Goal: Transaction & Acquisition: Purchase product/service

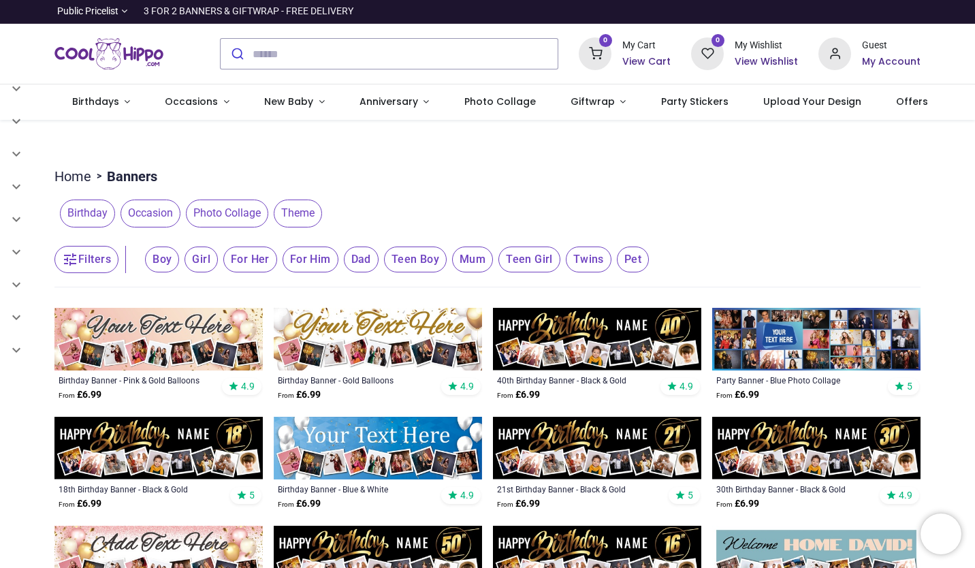
click at [223, 217] on span "Photo Collage" at bounding box center [227, 213] width 82 height 27
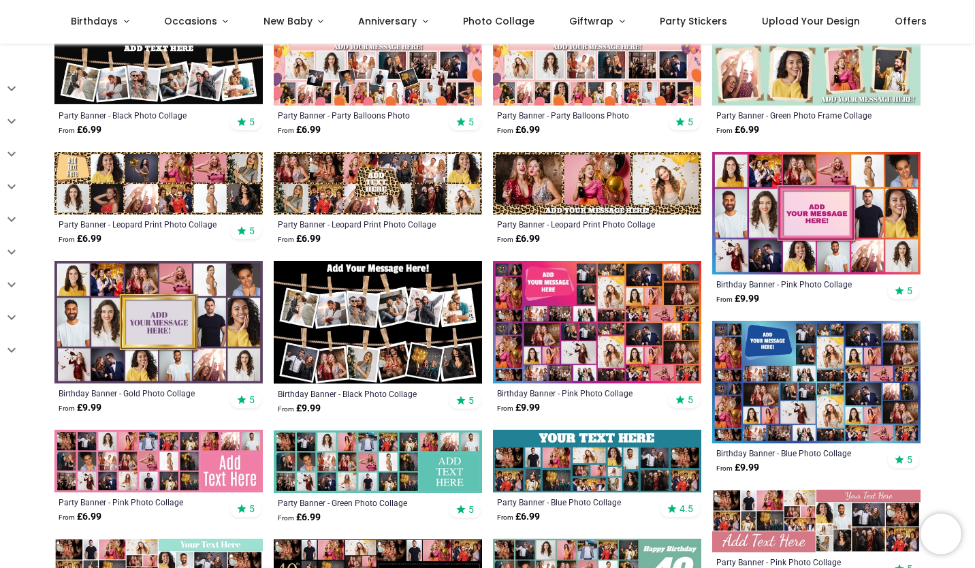
scroll to position [408, 0]
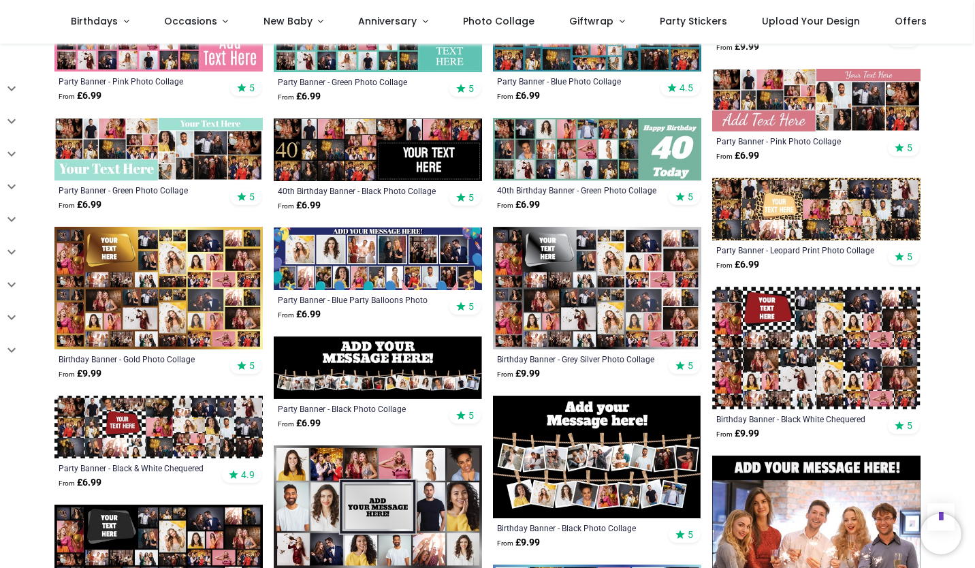
scroll to position [829, 0]
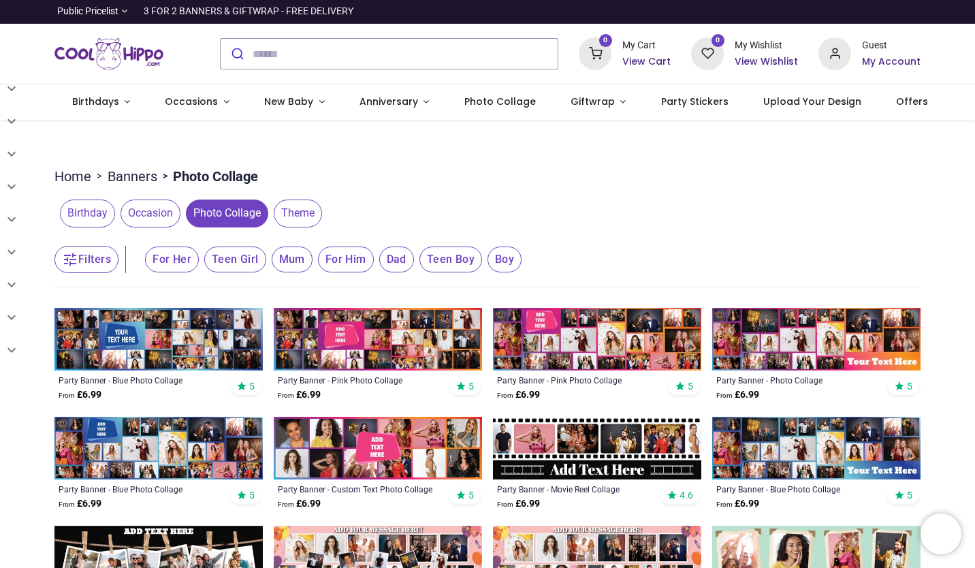
click at [137, 218] on span "Occasion" at bounding box center [151, 213] width 60 height 27
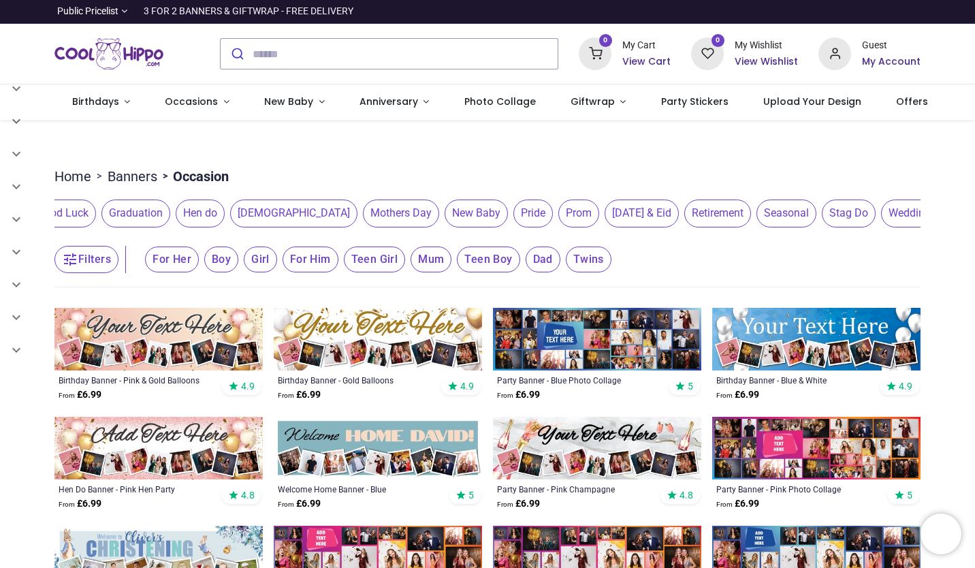
scroll to position [0, 505]
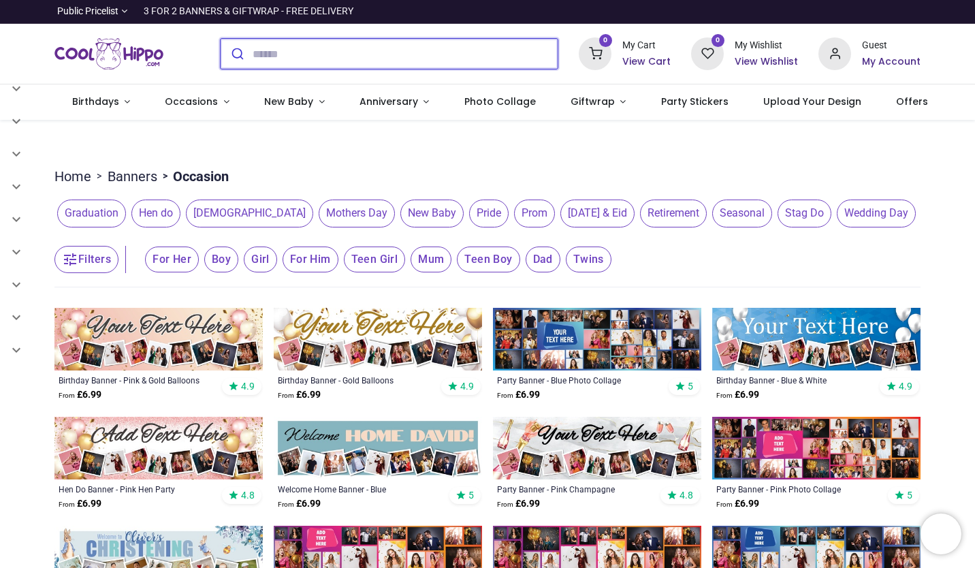
click at [375, 56] on input "search" at bounding box center [405, 54] width 305 height 30
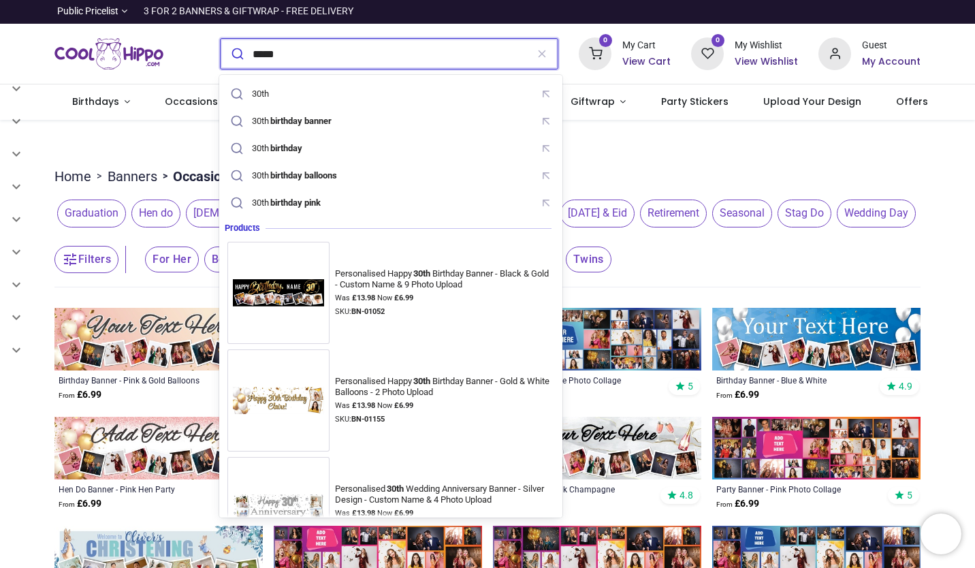
click at [291, 153] on mark "birthday" at bounding box center [286, 148] width 35 height 14
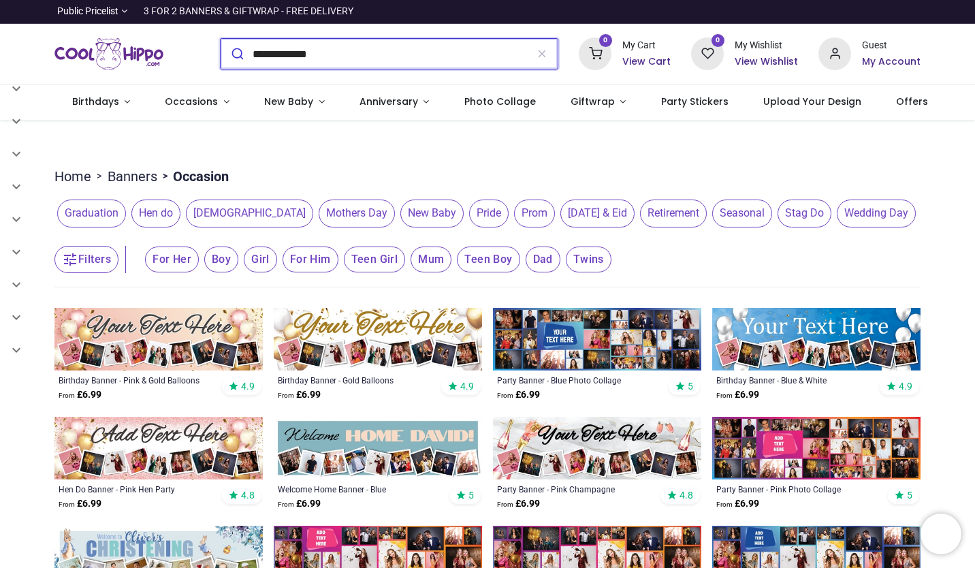
type input "**********"
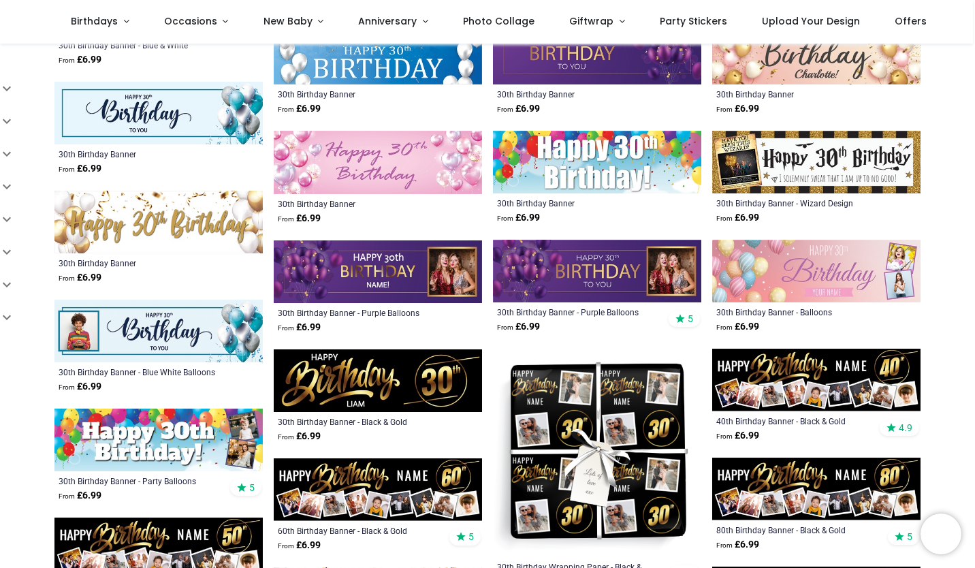
scroll to position [518, 0]
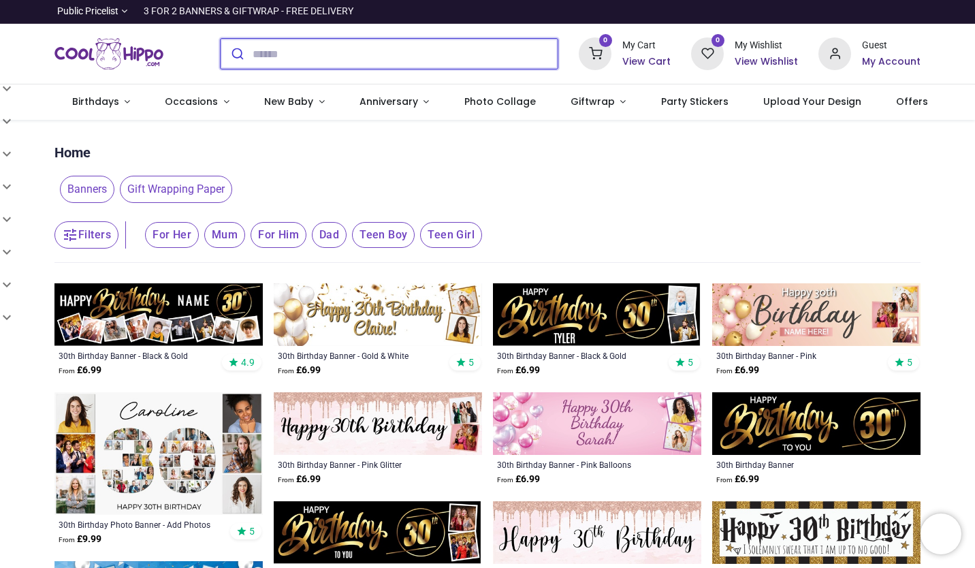
click at [288, 56] on input "search" at bounding box center [405, 54] width 305 height 30
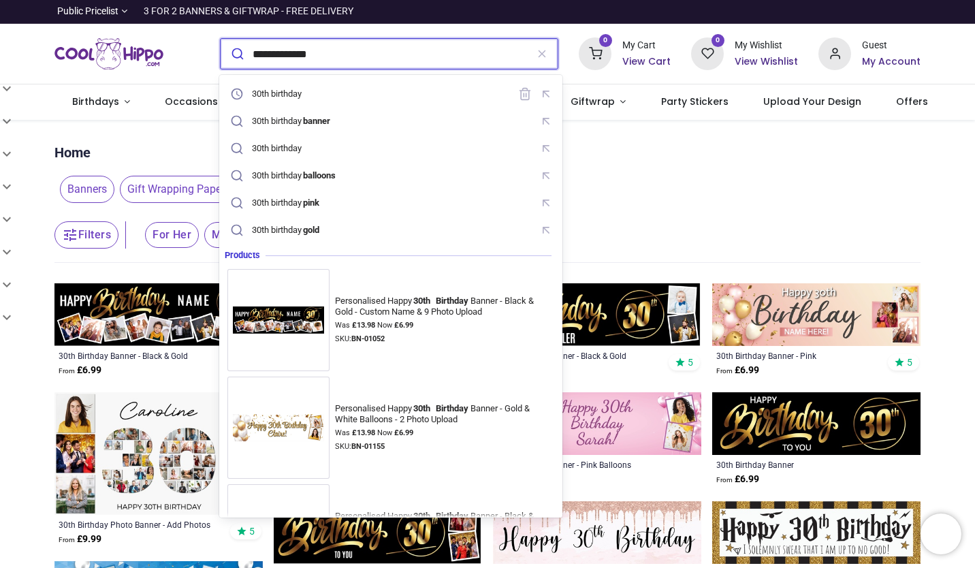
type input "**********"
click at [221, 39] on button "submit" at bounding box center [237, 54] width 32 height 30
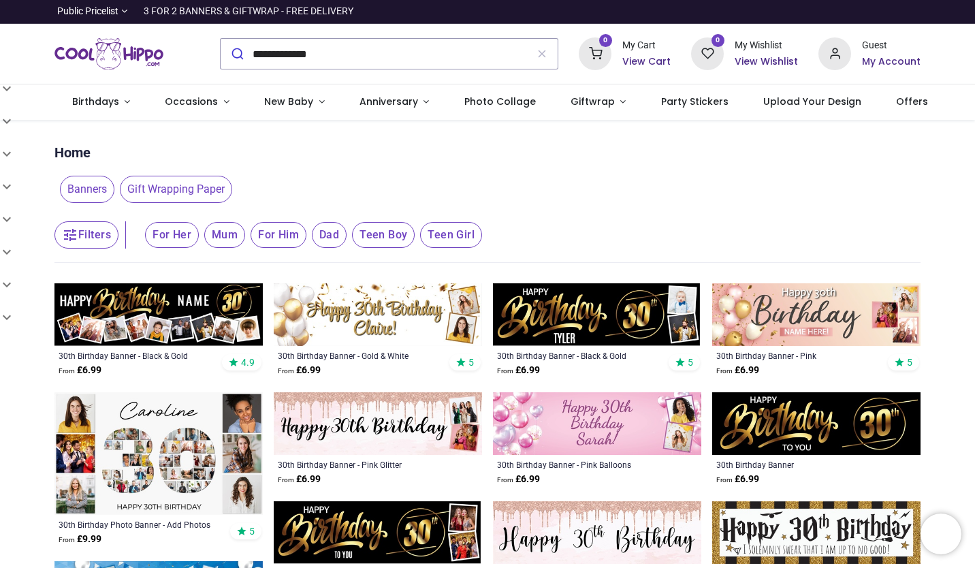
click at [164, 315] on img at bounding box center [158, 314] width 208 height 63
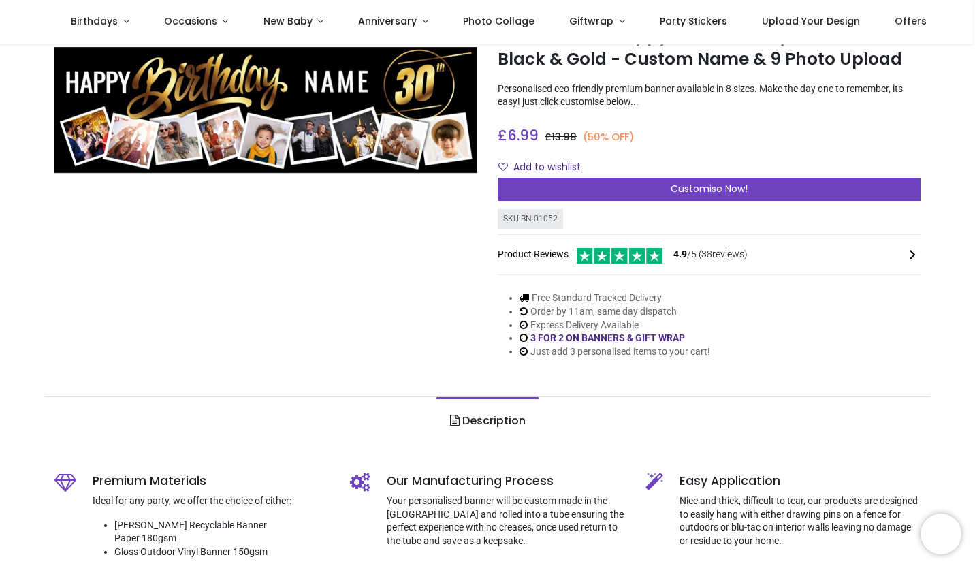
scroll to position [58, 0]
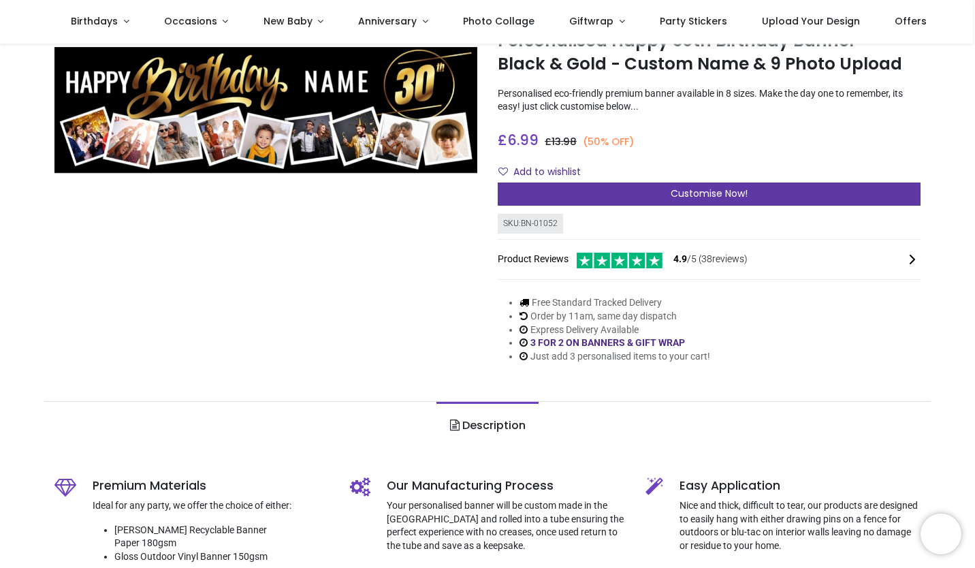
click at [710, 194] on span "Customise Now!" at bounding box center [709, 194] width 77 height 14
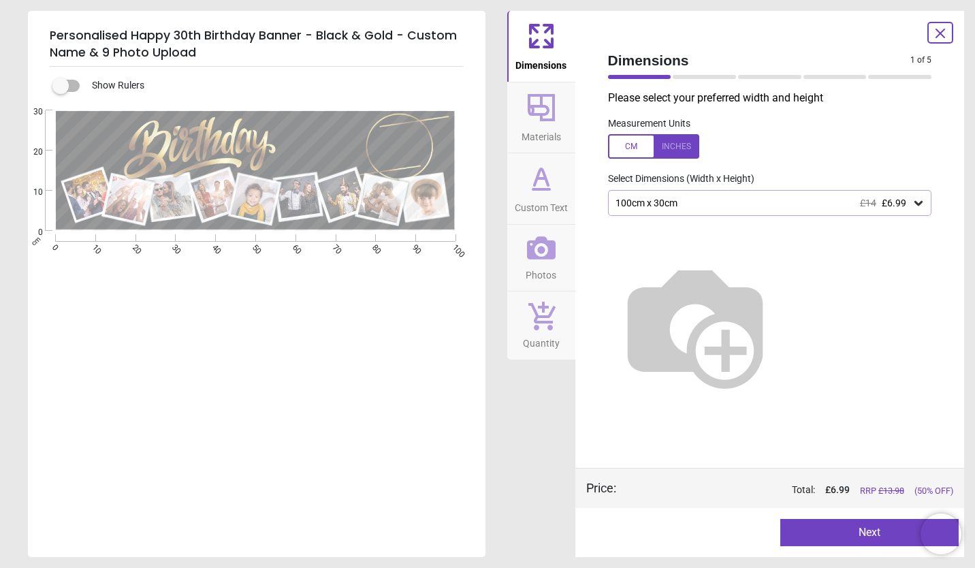
click at [919, 204] on icon at bounding box center [919, 203] width 14 height 14
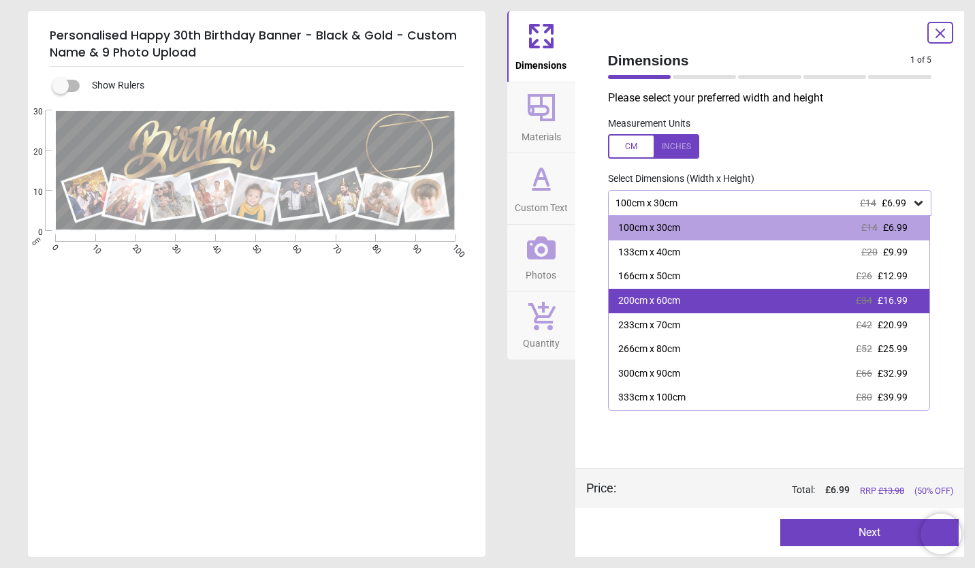
click at [673, 310] on div "200cm x 60cm £34 £16.99" at bounding box center [769, 301] width 321 height 25
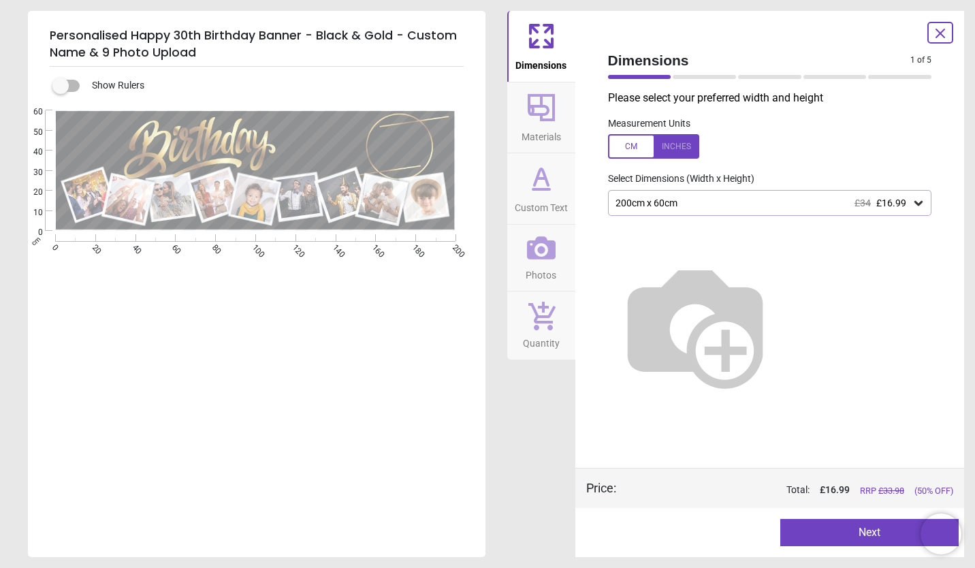
click at [553, 123] on icon at bounding box center [541, 107] width 33 height 33
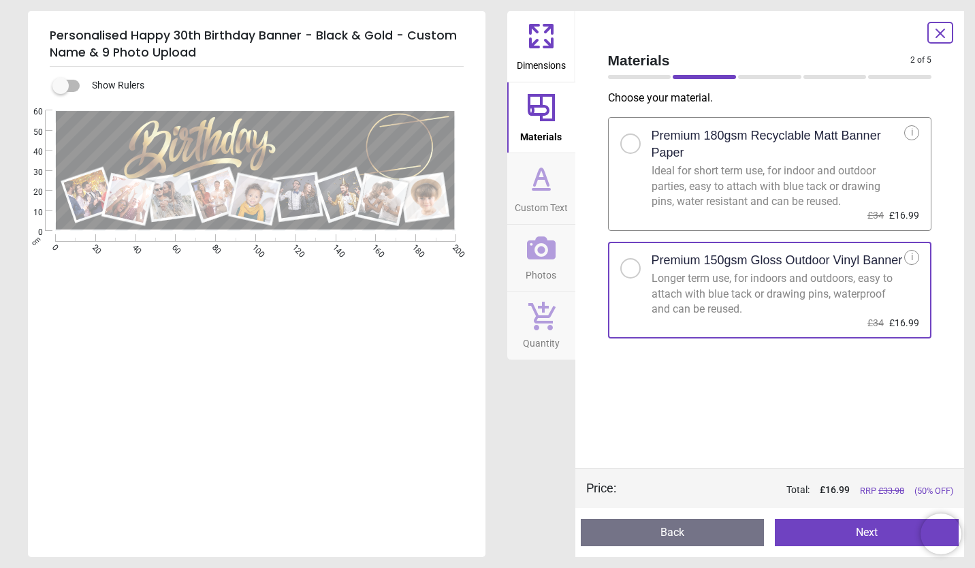
click at [545, 193] on icon at bounding box center [541, 178] width 33 height 33
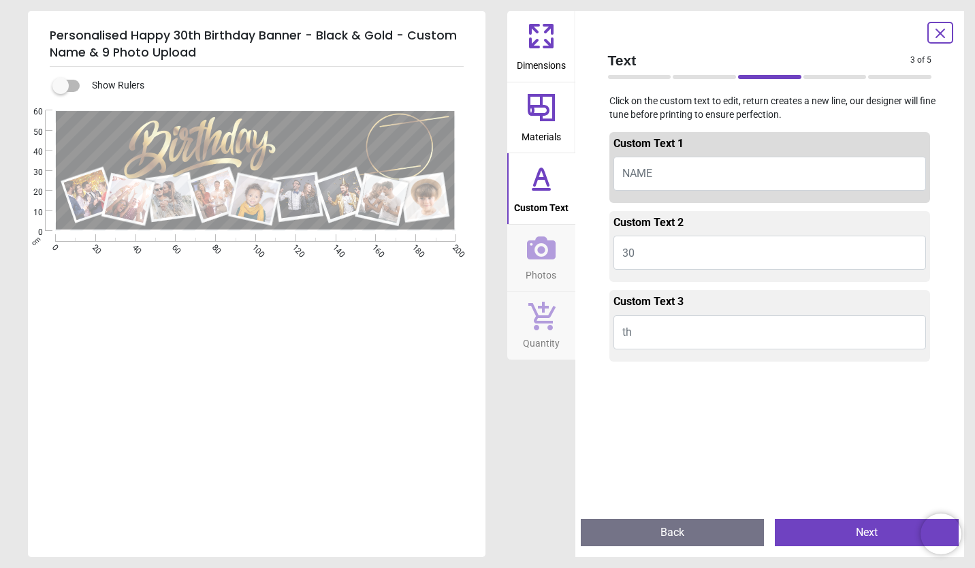
click at [705, 174] on button "NAME" at bounding box center [770, 174] width 313 height 34
click at [696, 181] on button "NAME" at bounding box center [770, 174] width 313 height 34
type textarea "*"
type textarea "****"
click at [691, 256] on button "30" at bounding box center [770, 253] width 313 height 34
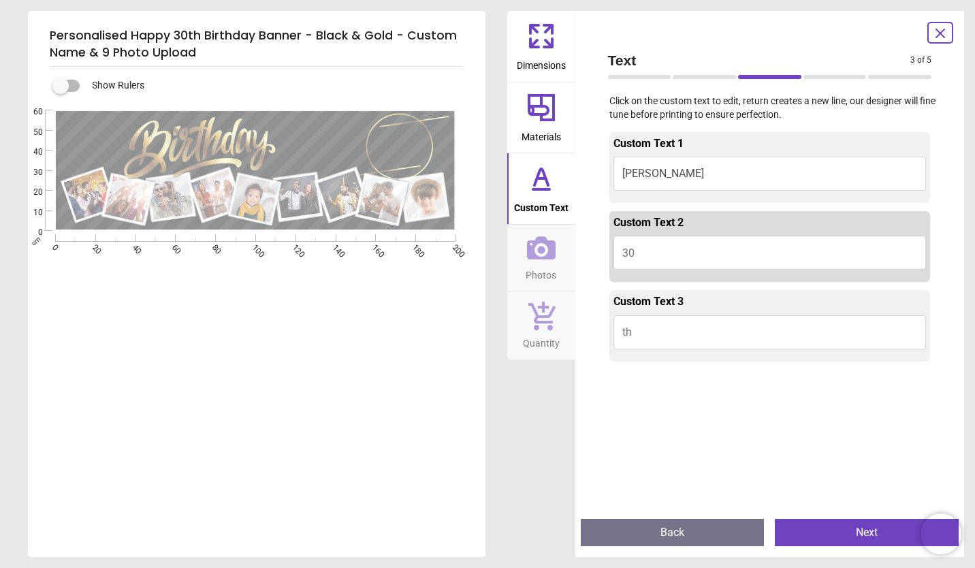
click at [713, 335] on button "th" at bounding box center [770, 332] width 313 height 34
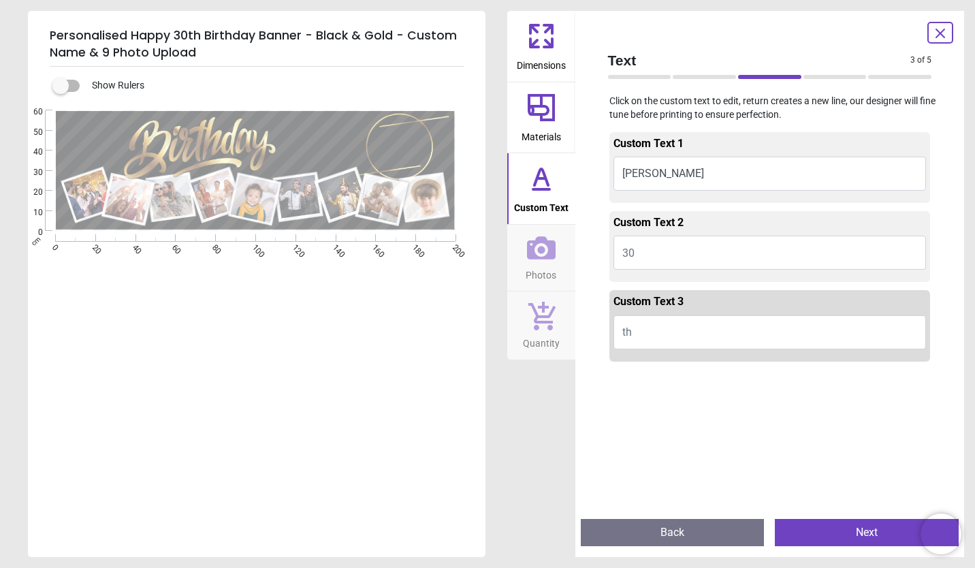
click at [834, 524] on button "Next" at bounding box center [867, 532] width 184 height 27
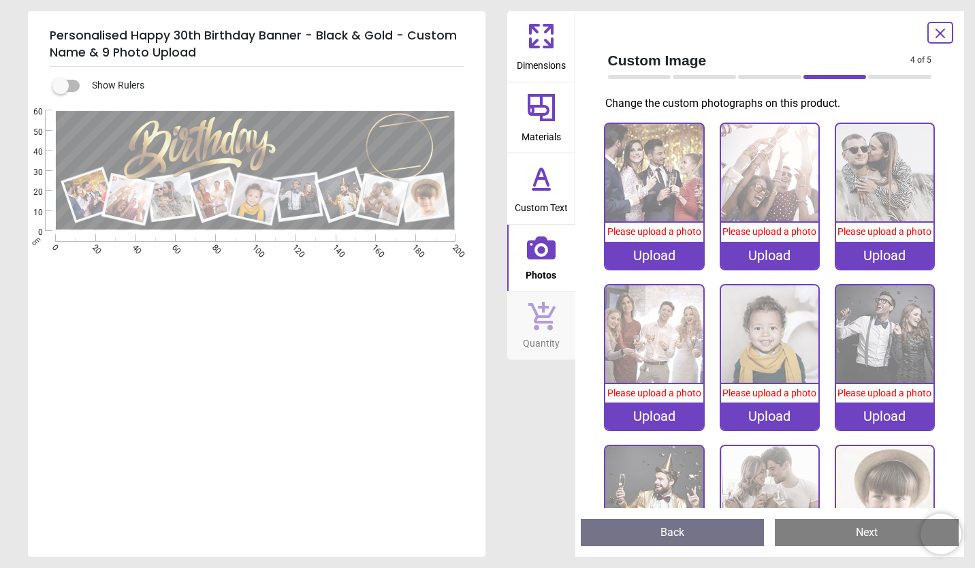
click at [650, 251] on div "Upload" at bounding box center [653, 255] width 97 height 27
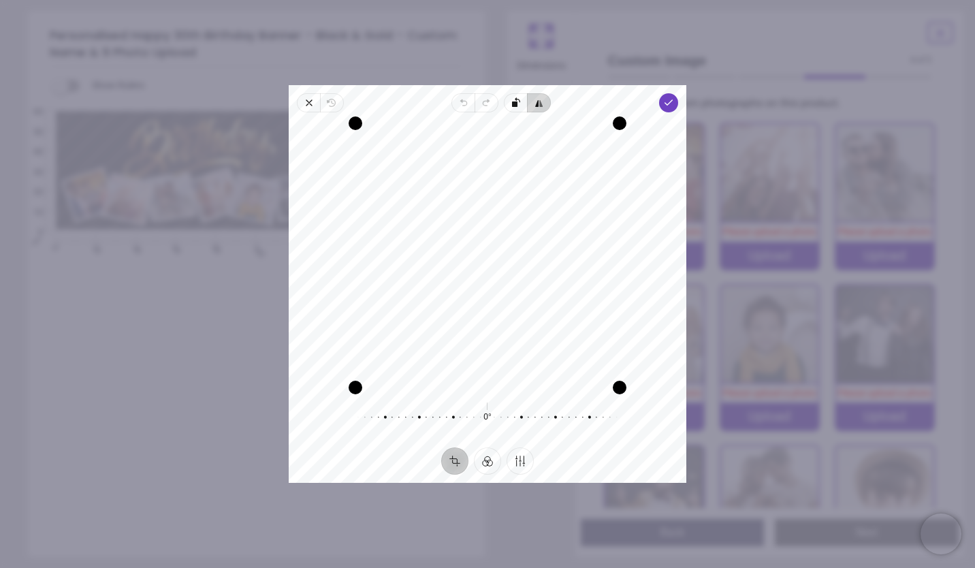
click at [539, 111] on span "Flip horizontal" at bounding box center [539, 102] width 23 height 19
click at [542, 105] on icon "button" at bounding box center [541, 103] width 3 height 7
click at [515, 104] on rect "button" at bounding box center [514, 103] width 5 height 5
click at [513, 106] on rect "button" at bounding box center [514, 103] width 5 height 5
click at [518, 105] on icon "button" at bounding box center [643, 188] width 264 height 183
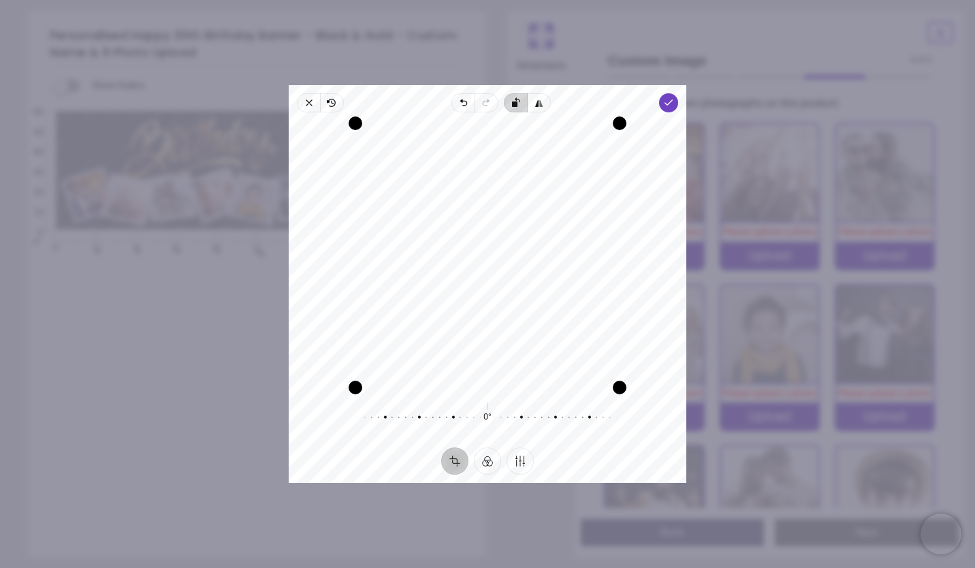
click at [521, 104] on icon "button" at bounding box center [643, 188] width 264 height 183
click at [455, 464] on button "Crop" at bounding box center [454, 460] width 27 height 27
click at [453, 467] on button "Crop" at bounding box center [454, 460] width 27 height 27
click at [454, 464] on button "Crop" at bounding box center [454, 460] width 27 height 27
click at [485, 467] on button "Filter" at bounding box center [487, 460] width 27 height 27
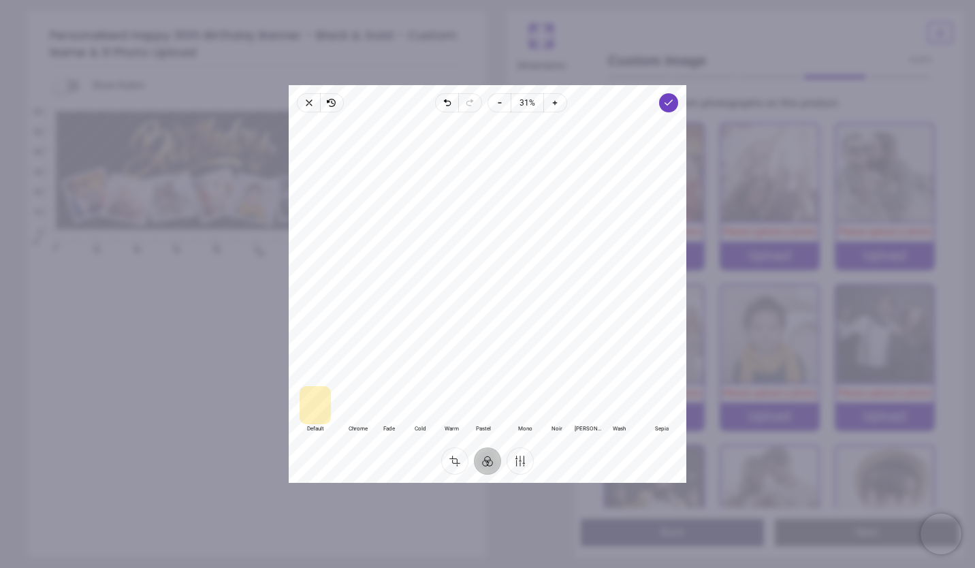
click at [313, 415] on div at bounding box center [315, 405] width 31 height 38
click at [354, 411] on div at bounding box center [357, 405] width 31 height 38
click at [389, 405] on div at bounding box center [388, 405] width 31 height 38
click at [419, 411] on div at bounding box center [420, 405] width 31 height 38
click at [441, 422] on div at bounding box center [451, 405] width 31 height 38
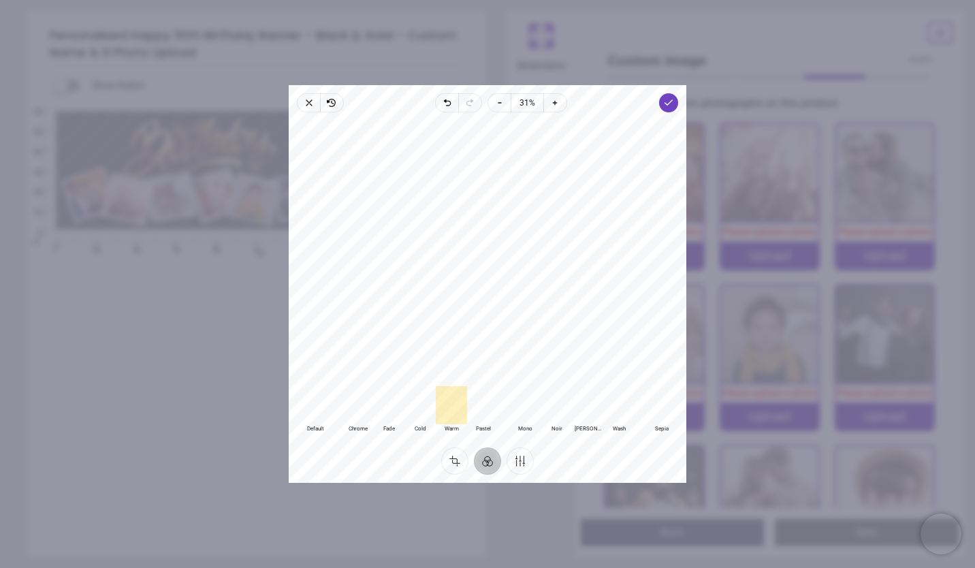
click at [485, 409] on div at bounding box center [482, 405] width 31 height 38
click at [518, 409] on div at bounding box center [524, 405] width 31 height 38
click at [313, 415] on div at bounding box center [315, 405] width 31 height 38
click at [661, 411] on div at bounding box center [661, 405] width 31 height 38
click at [313, 408] on div at bounding box center [315, 405] width 31 height 38
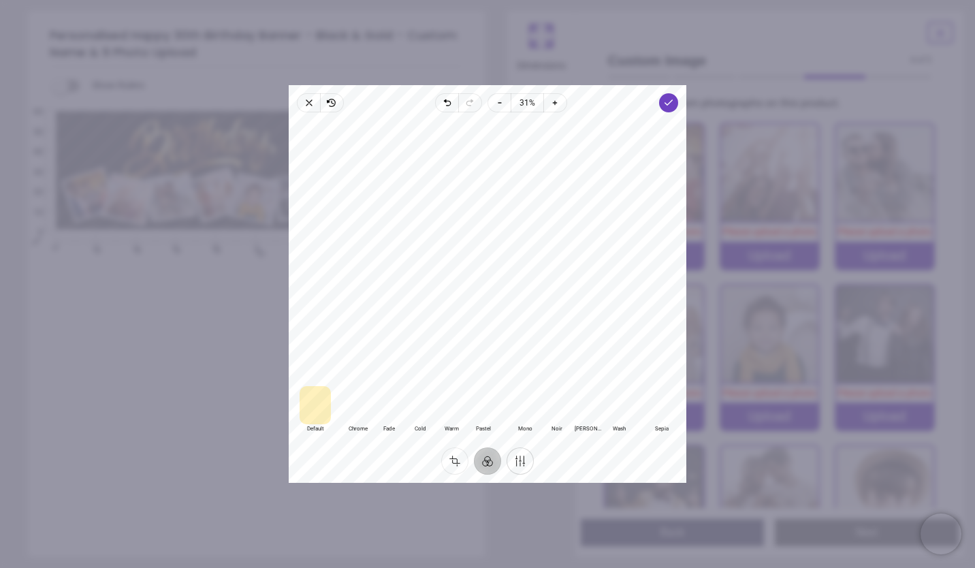
click at [526, 464] on button "Finetune" at bounding box center [520, 460] width 27 height 27
click at [642, 428] on span "Clarity" at bounding box center [653, 426] width 22 height 7
click at [588, 401] on div at bounding box center [481, 398] width 262 height 38
click at [531, 403] on div at bounding box center [481, 398] width 262 height 38
click at [531, 407] on div at bounding box center [481, 398] width 262 height 38
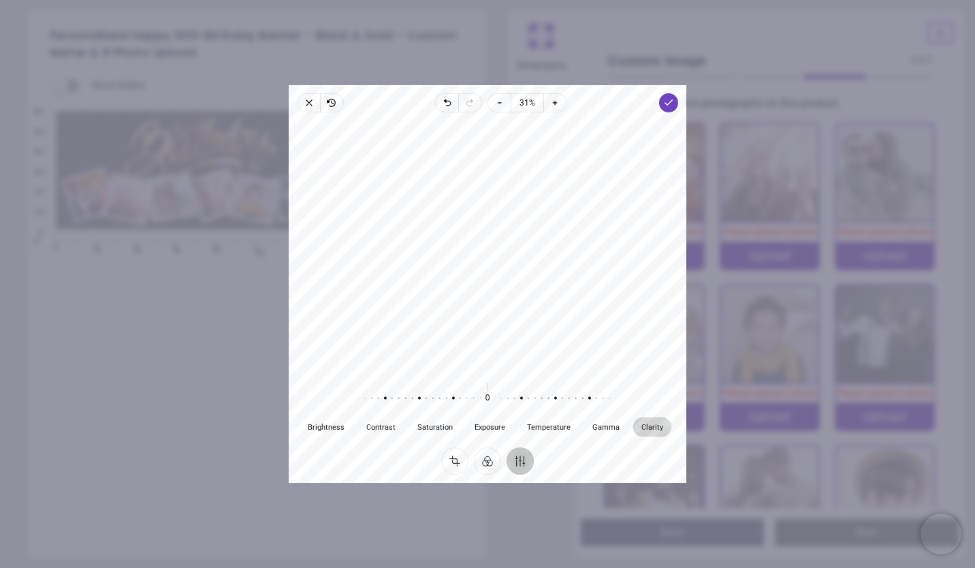
click at [517, 406] on div at bounding box center [481, 398] width 262 height 38
click at [509, 403] on div at bounding box center [481, 398] width 262 height 38
click at [558, 105] on icon "button" at bounding box center [555, 102] width 11 height 11
click at [500, 103] on icon "button" at bounding box center [500, 103] width 3 height 0
click at [593, 426] on span "Gamma" at bounding box center [606, 426] width 27 height 7
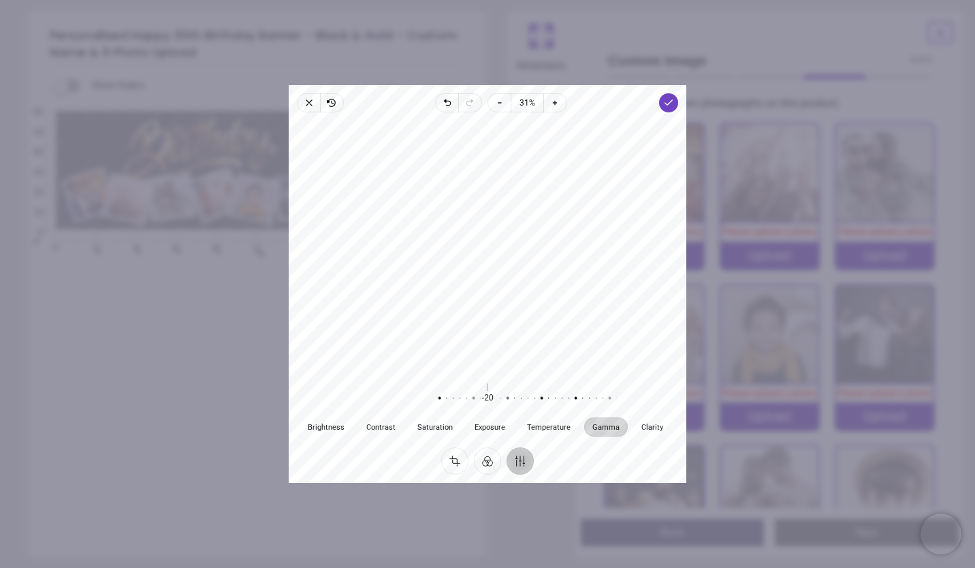
drag, startPoint x: 487, startPoint y: 396, endPoint x: 499, endPoint y: 396, distance: 11.6
click at [499, 396] on div at bounding box center [570, 398] width 262 height 38
drag, startPoint x: 498, startPoint y: 396, endPoint x: 485, endPoint y: 401, distance: 14.0
click at [485, 401] on div at bounding box center [556, 398] width 262 height 38
click at [531, 428] on span "Temperature" at bounding box center [549, 426] width 44 height 7
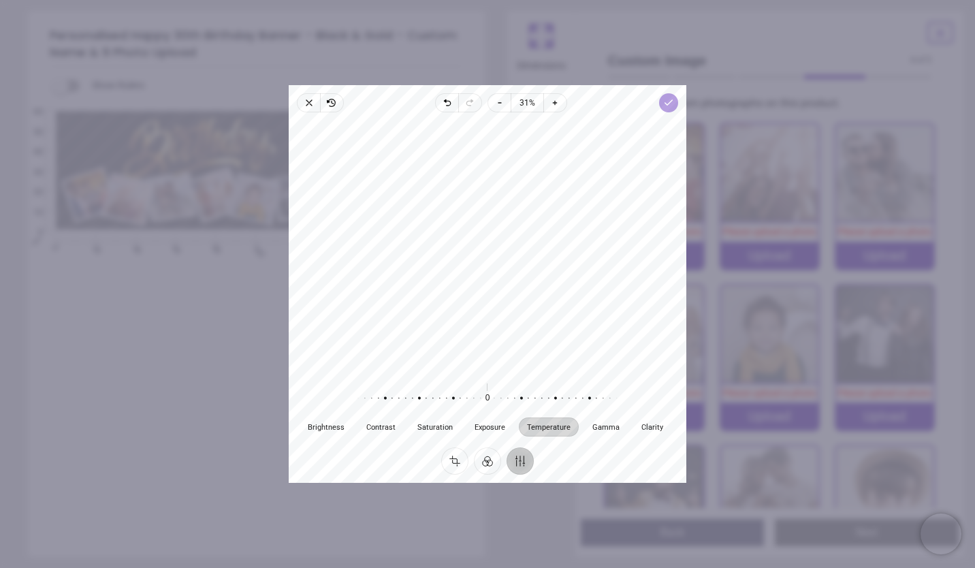
click at [669, 99] on icon "button" at bounding box center [668, 102] width 11 height 11
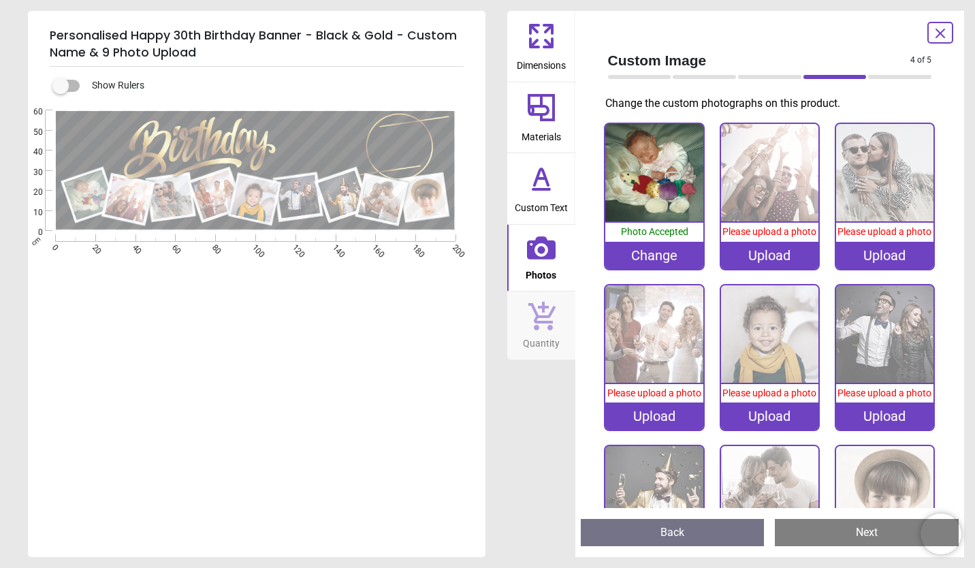
click at [768, 255] on div "Upload" at bounding box center [769, 255] width 97 height 27
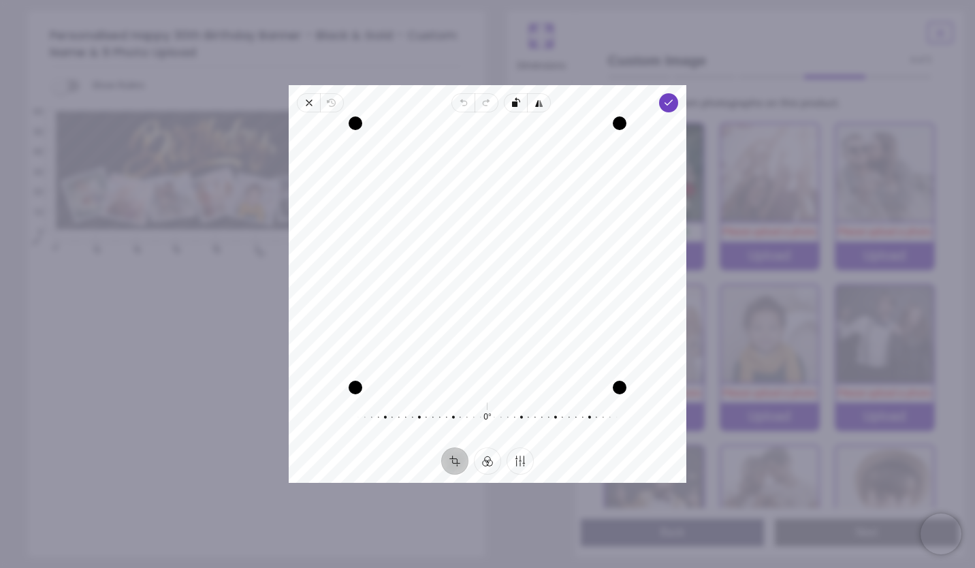
drag, startPoint x: 531, startPoint y: 193, endPoint x: 537, endPoint y: 214, distance: 21.3
click at [537, 214] on div "Recenter" at bounding box center [488, 255] width 376 height 264
click at [668, 108] on span "Done" at bounding box center [668, 102] width 19 height 19
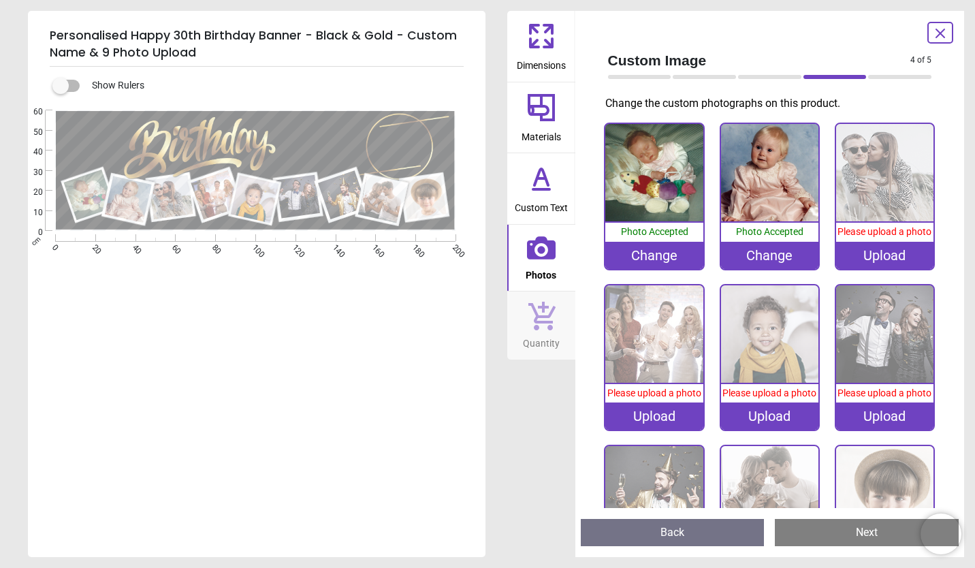
scroll to position [58, 0]
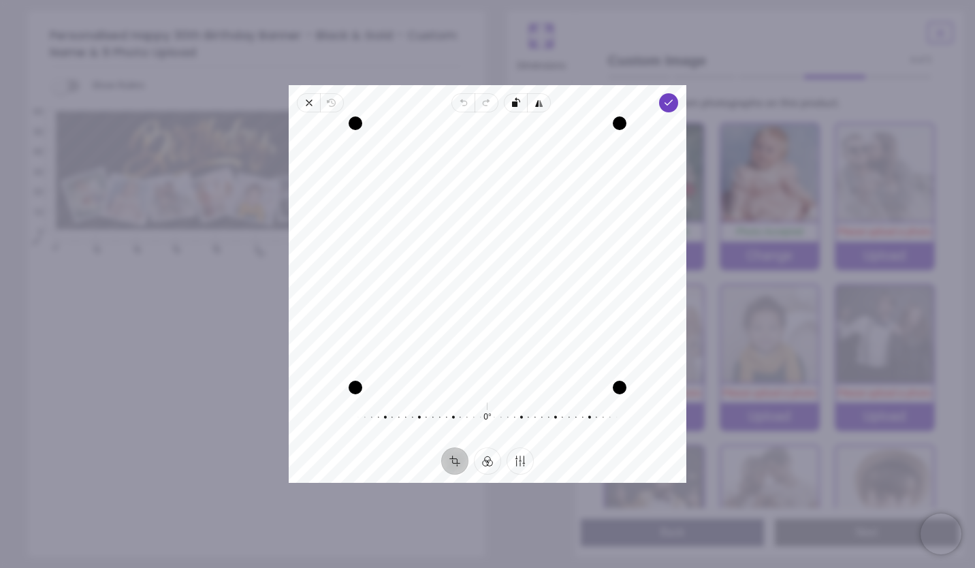
drag, startPoint x: 483, startPoint y: 255, endPoint x: 496, endPoint y: 286, distance: 33.3
click at [496, 286] on div "Recenter" at bounding box center [488, 255] width 376 height 264
click at [665, 106] on icon "button" at bounding box center [668, 102] width 11 height 11
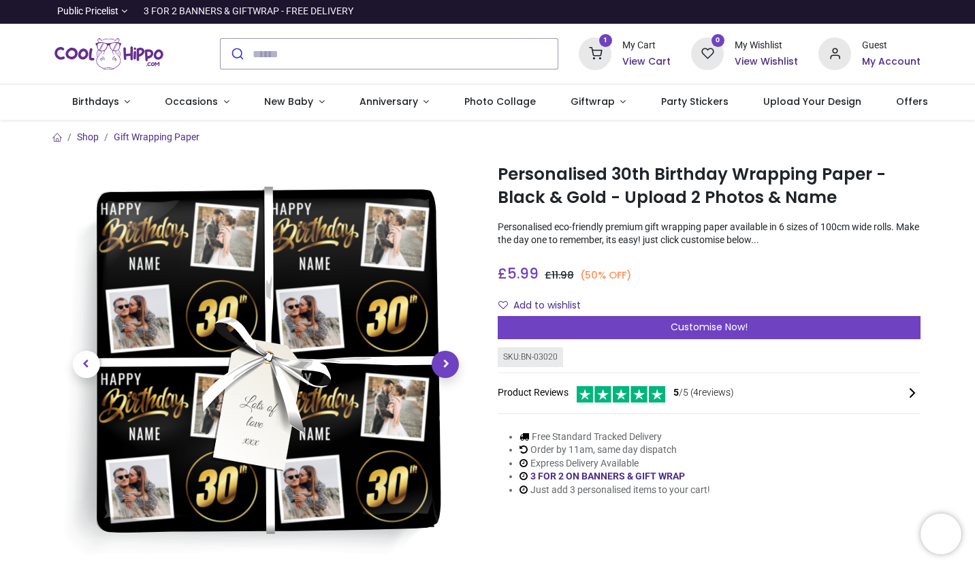
click at [445, 364] on span "Next" at bounding box center [445, 364] width 27 height 27
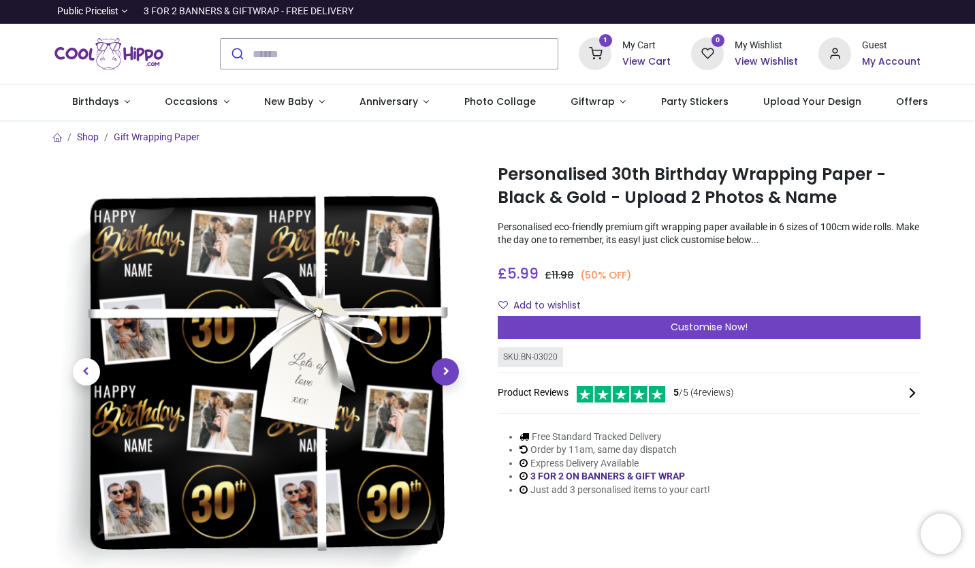
click at [445, 371] on span "Next" at bounding box center [445, 371] width 27 height 27
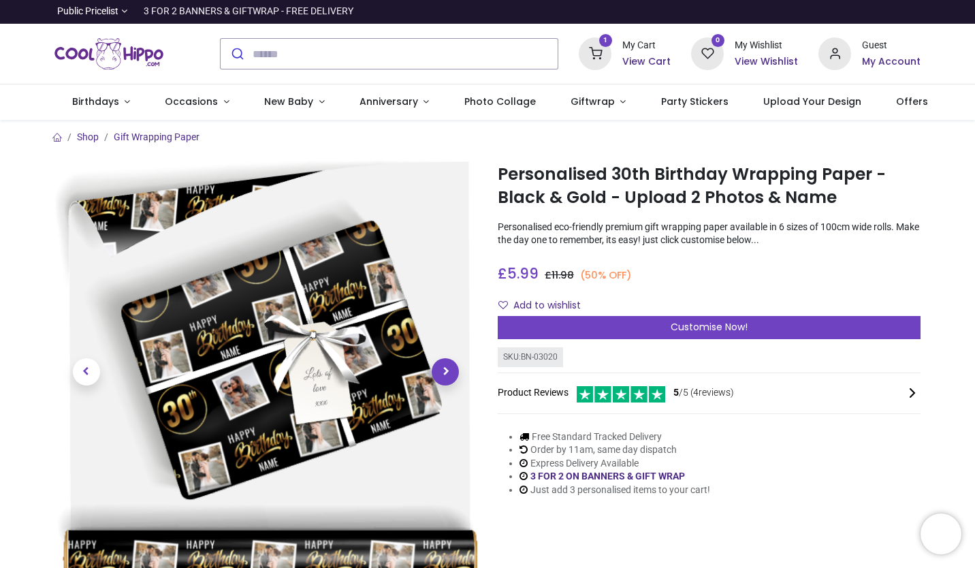
click at [445, 372] on span "Next" at bounding box center [445, 371] width 27 height 27
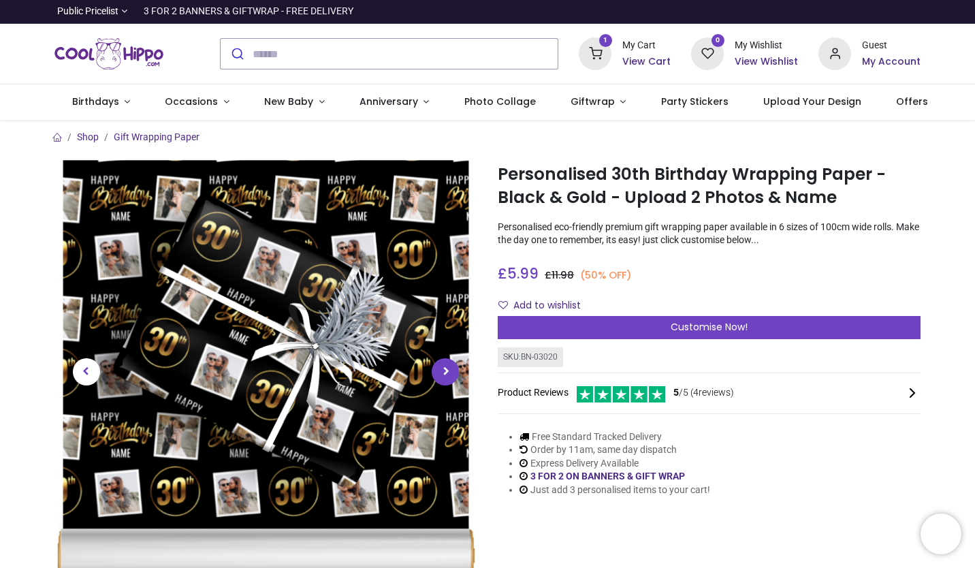
click at [445, 371] on span "Next" at bounding box center [445, 371] width 27 height 27
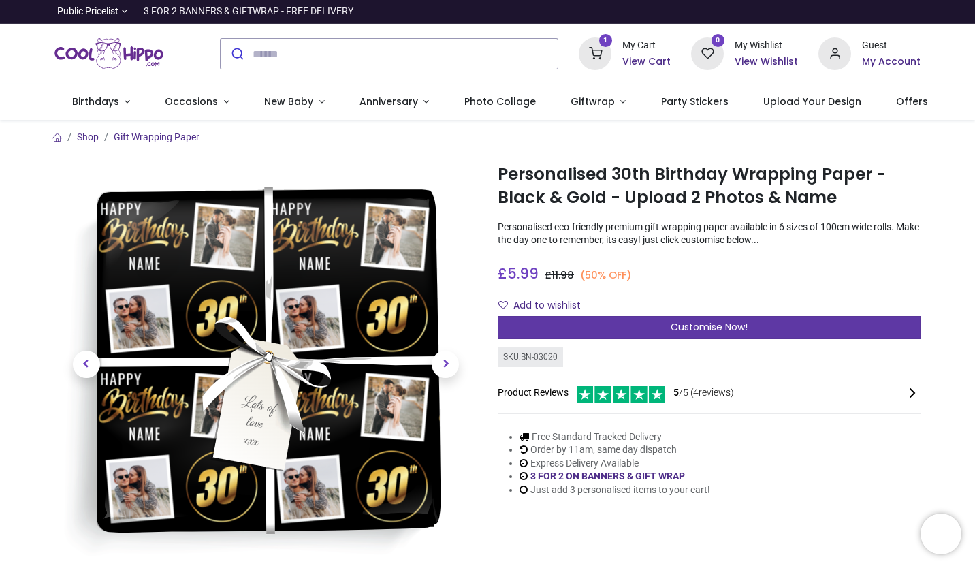
click at [719, 321] on span "Customise Now!" at bounding box center [709, 327] width 77 height 14
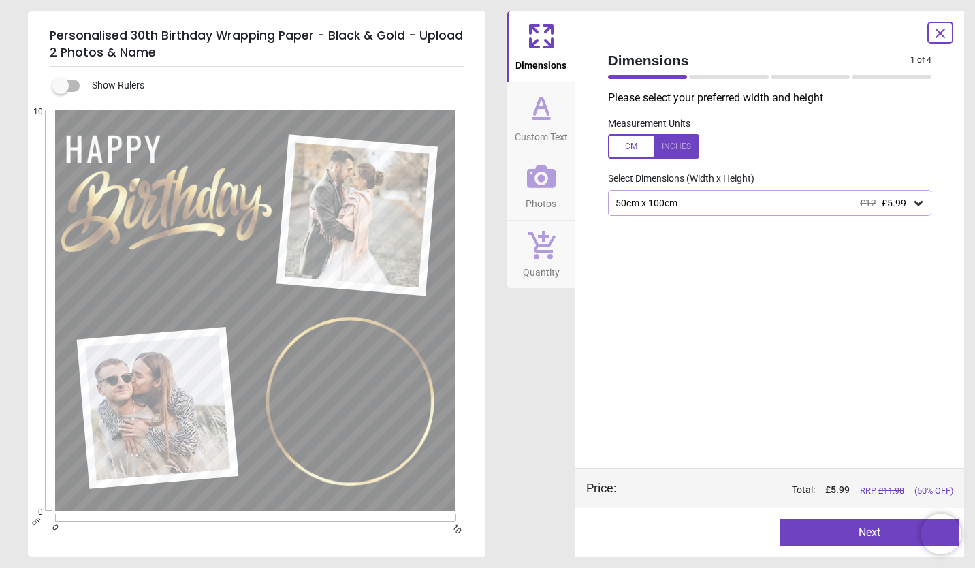
click at [921, 204] on icon at bounding box center [919, 203] width 8 height 5
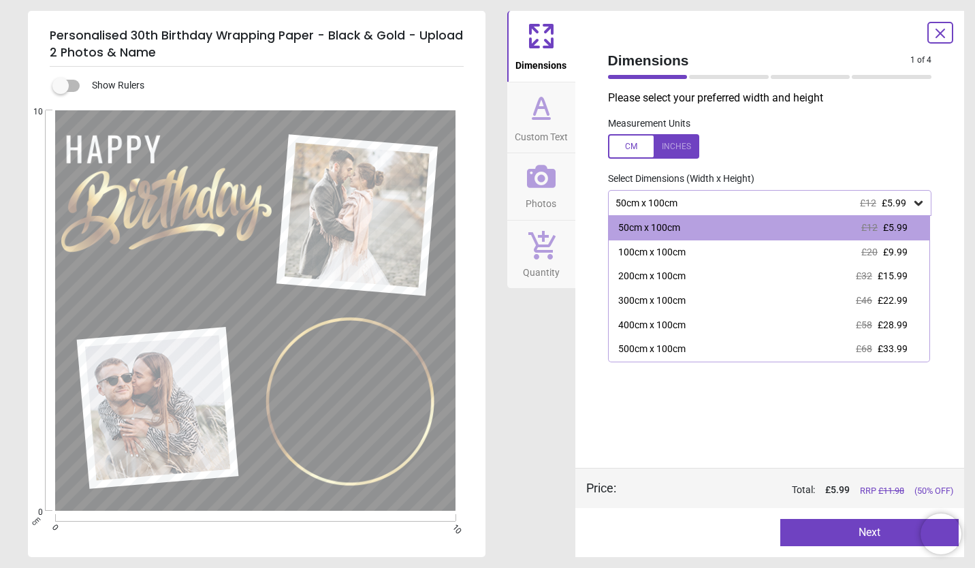
click at [944, 33] on icon at bounding box center [940, 33] width 16 height 16
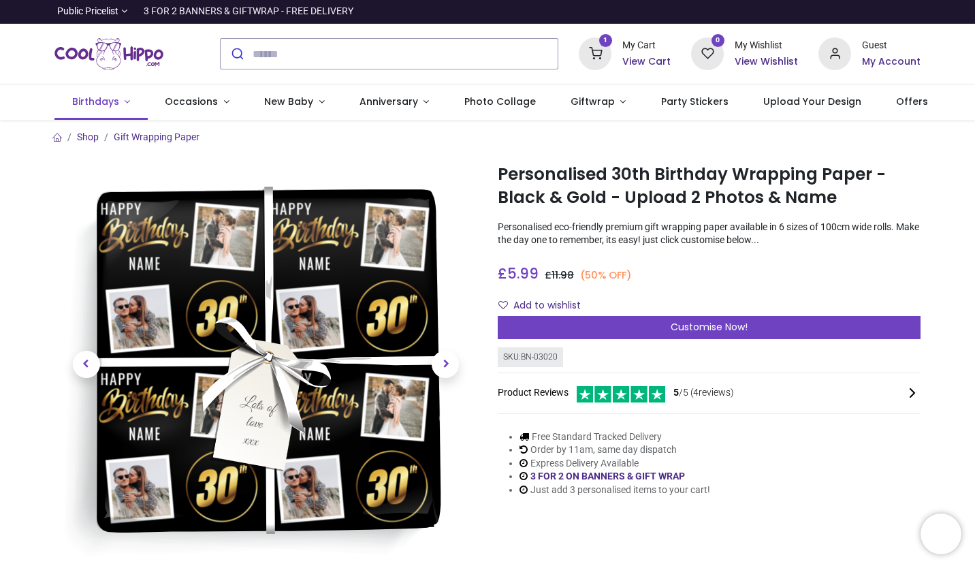
click at [123, 102] on link "Birthdays" at bounding box center [100, 101] width 93 height 35
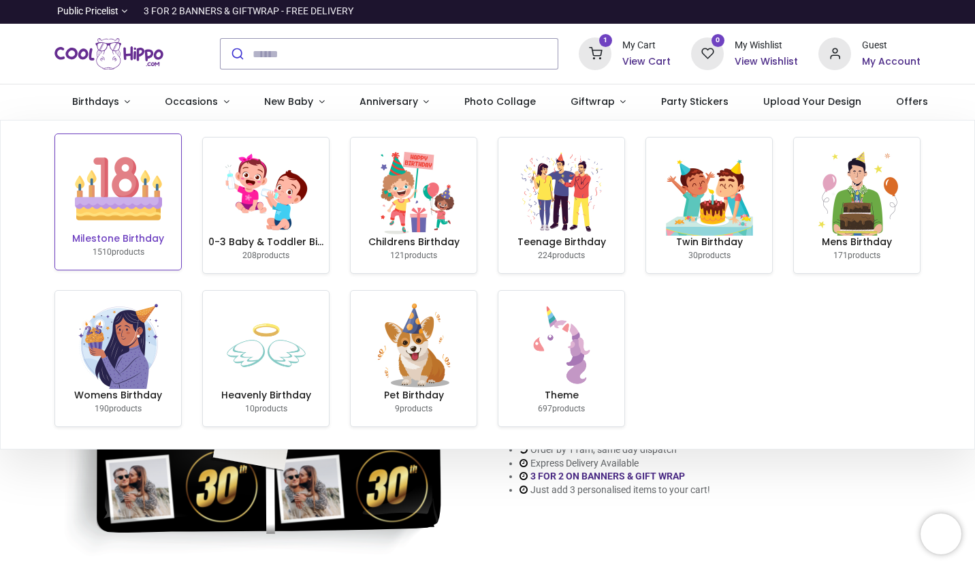
click at [116, 224] on img at bounding box center [118, 188] width 87 height 87
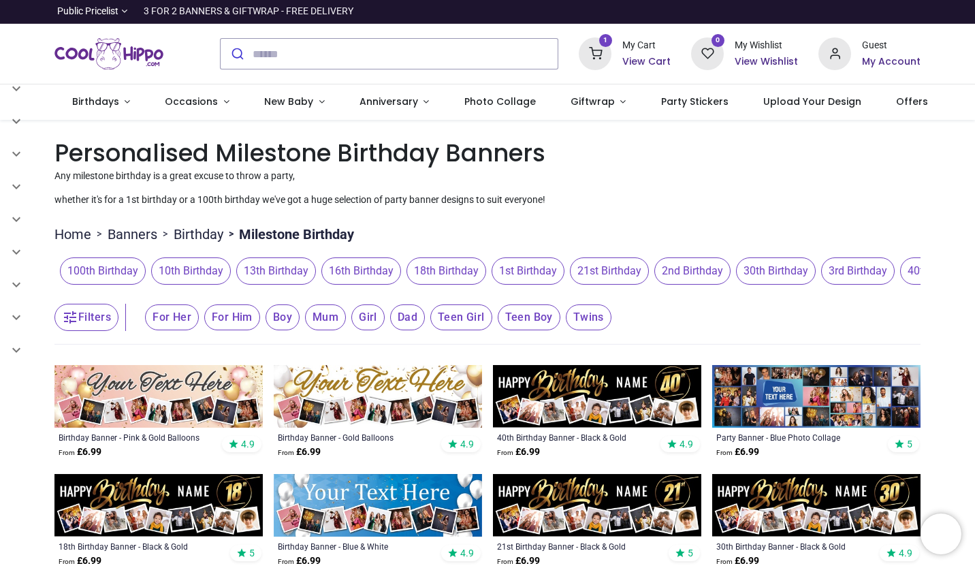
click at [764, 281] on span "30th Birthday" at bounding box center [776, 270] width 80 height 27
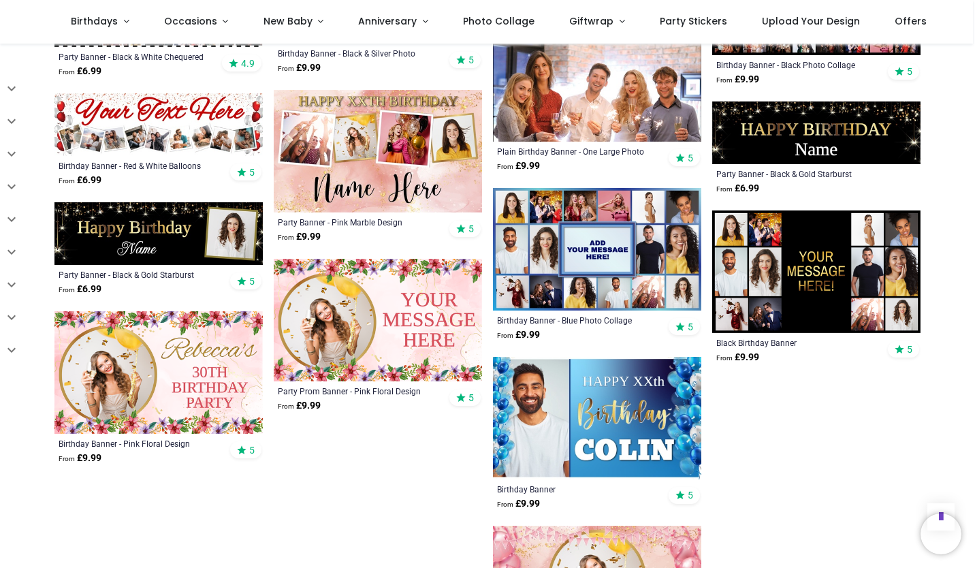
scroll to position [3426, 0]
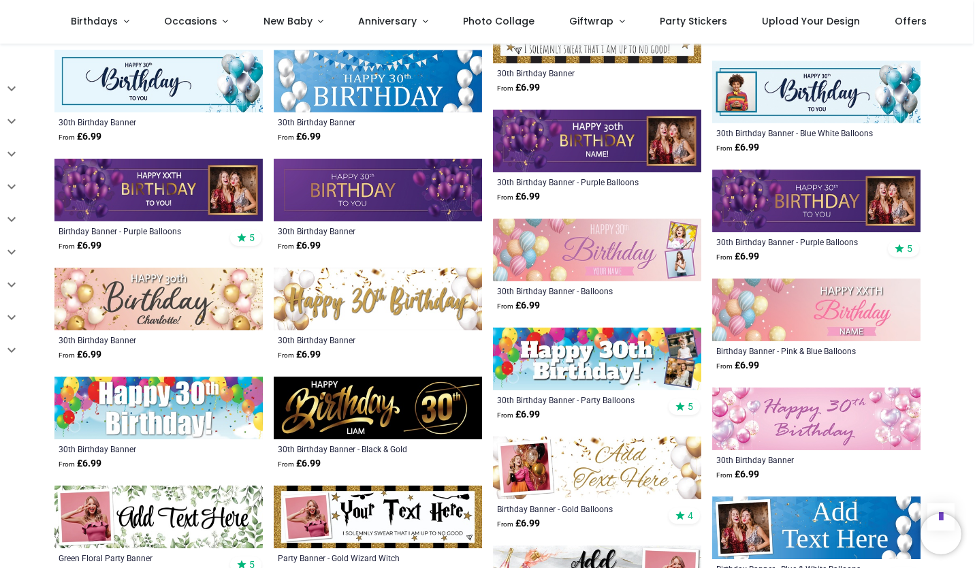
scroll to position [978, 0]
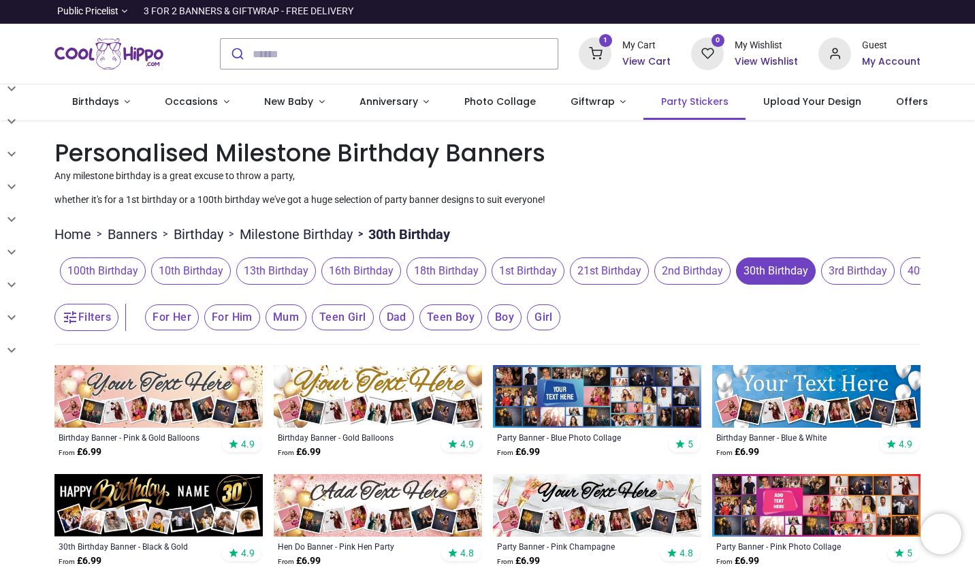
click at [677, 105] on span "Party Stickers" at bounding box center [694, 102] width 67 height 14
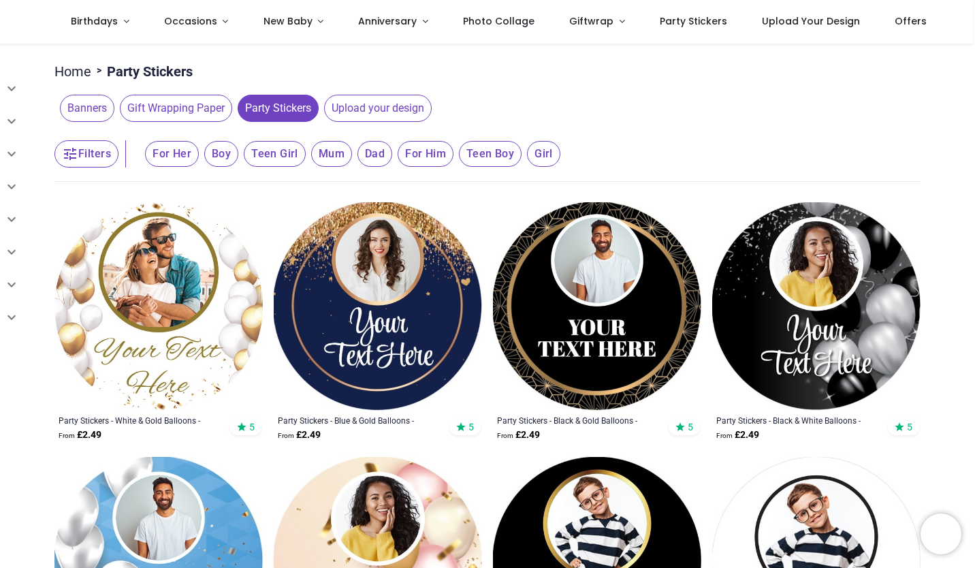
scroll to position [90, 0]
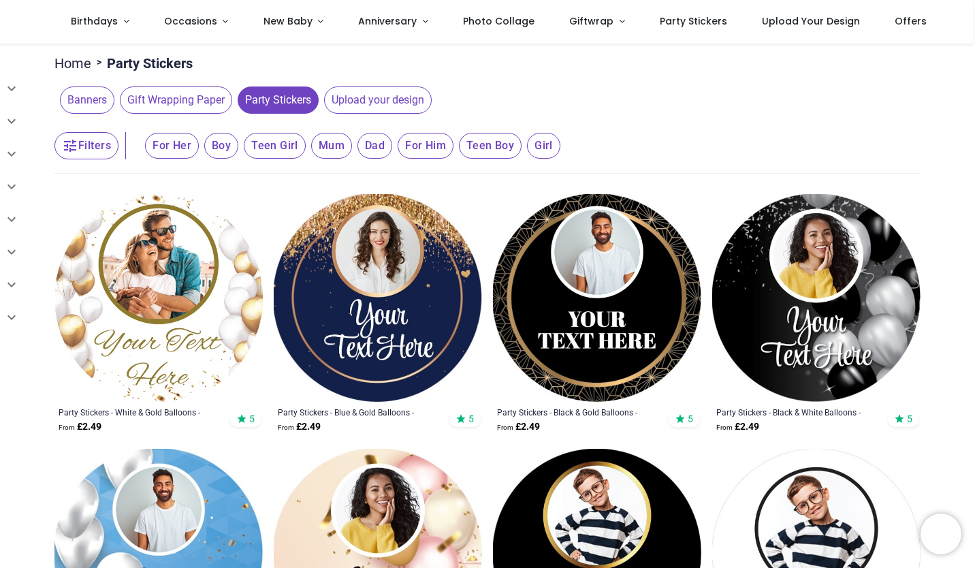
scroll to position [112, 0]
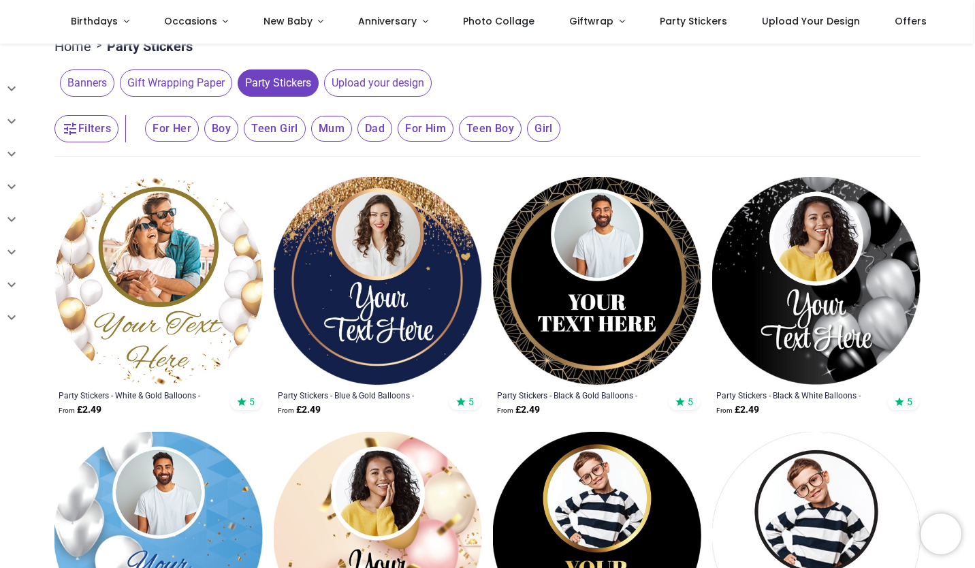
click at [178, 84] on span "Gift Wrapping Paper" at bounding box center [176, 82] width 112 height 27
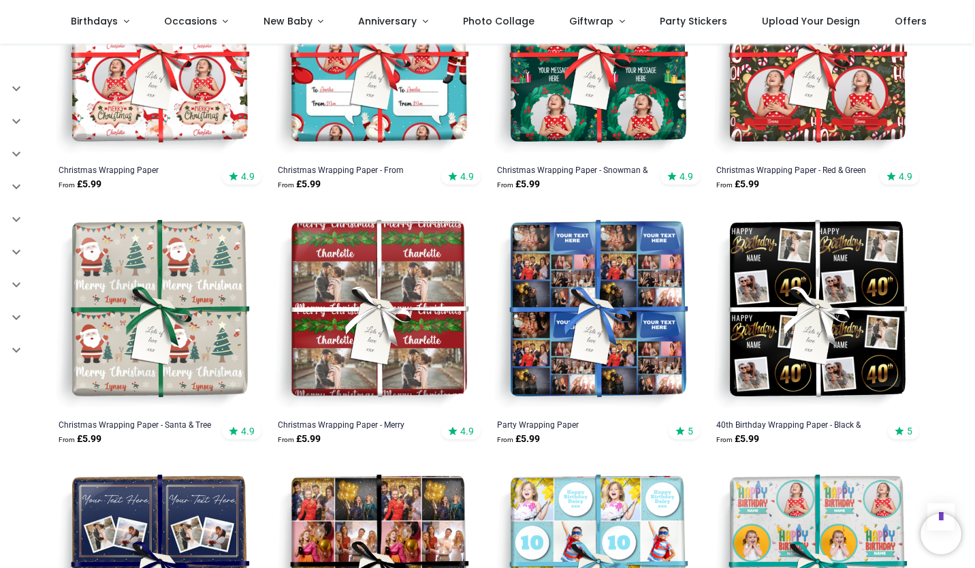
scroll to position [853, 0]
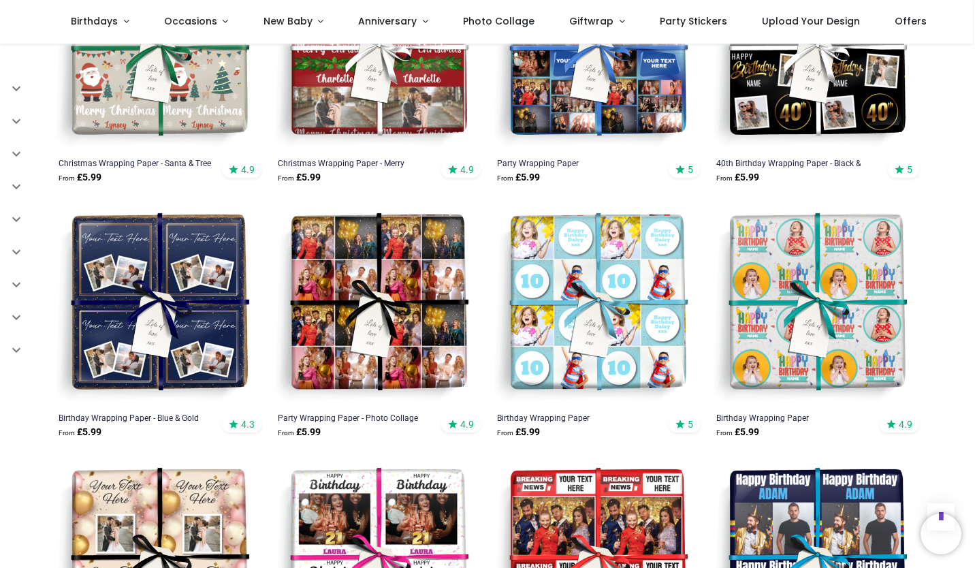
scroll to position [724, 0]
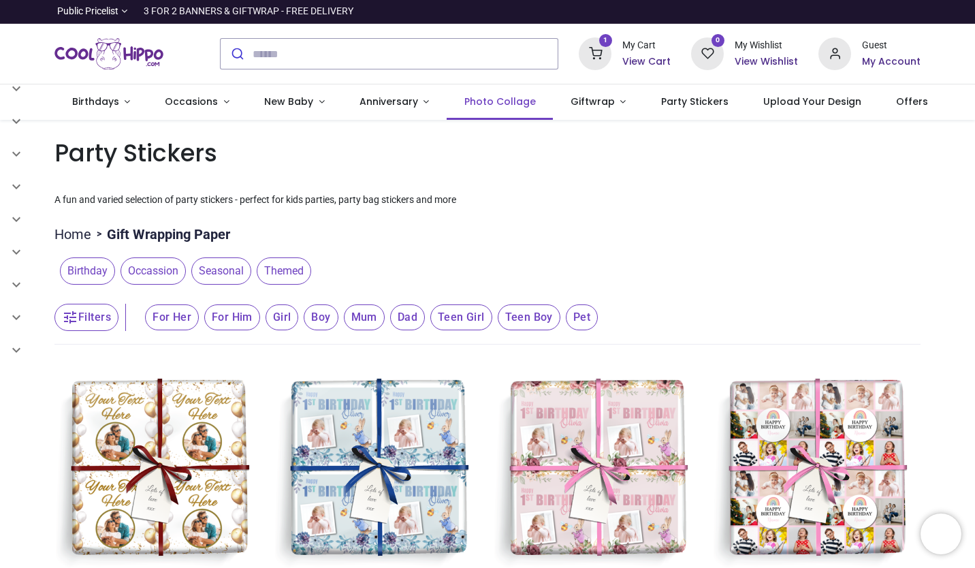
click at [491, 97] on span "Photo Collage" at bounding box center [500, 102] width 72 height 14
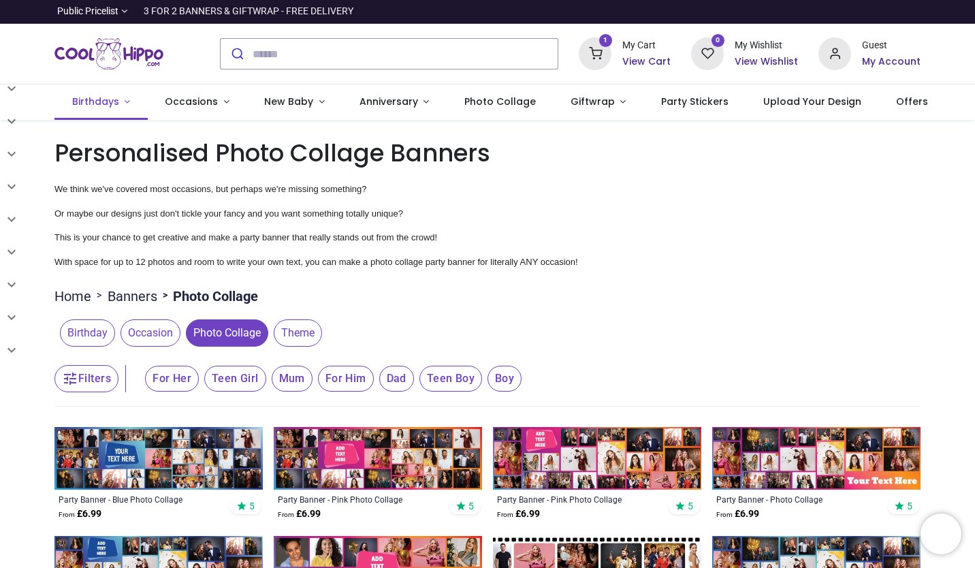
click at [123, 102] on link "Birthdays" at bounding box center [100, 101] width 93 height 35
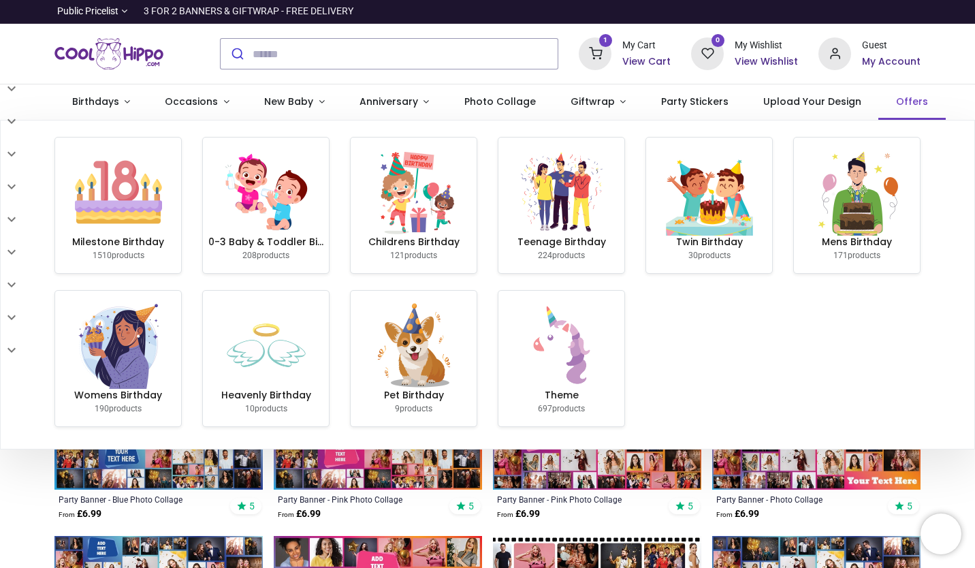
click at [896, 96] on span "Offers" at bounding box center [912, 102] width 32 height 14
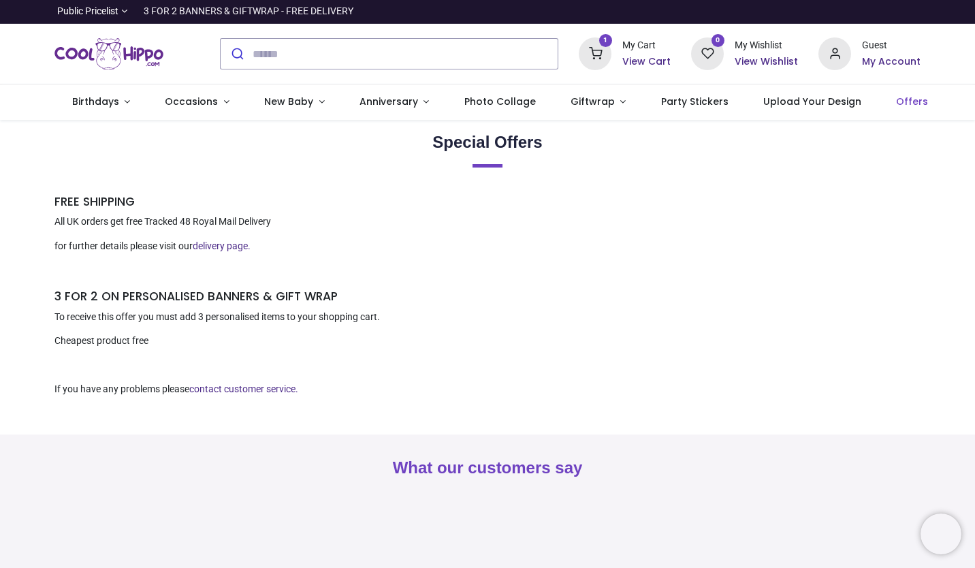
click at [631, 56] on h6 "View Cart" at bounding box center [646, 62] width 48 height 14
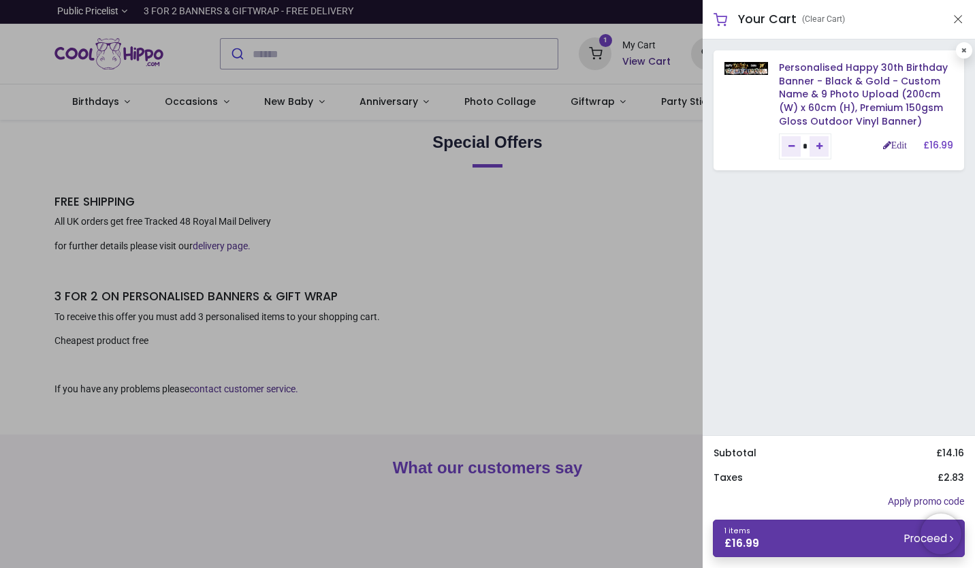
click at [839, 537] on link "1 items £ 16.99 Proceed" at bounding box center [839, 538] width 252 height 37
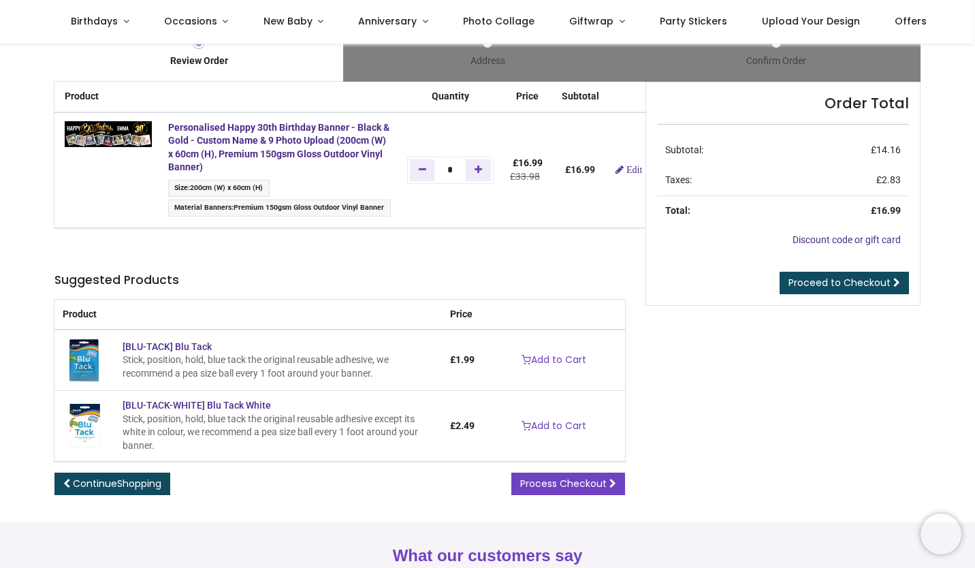
scroll to position [25, 0]
click at [791, 380] on div "Order Total Subtotal: £ 14.16 Taxes: £ 2.83 Total: £ 16.99 Discount code or gif…" at bounding box center [783, 299] width 296 height 435
click at [319, 339] on td "[BLU-TACK] Blu Tack Stick, position, hold, blue tack the original reusable adhe…" at bounding box center [278, 360] width 328 height 61
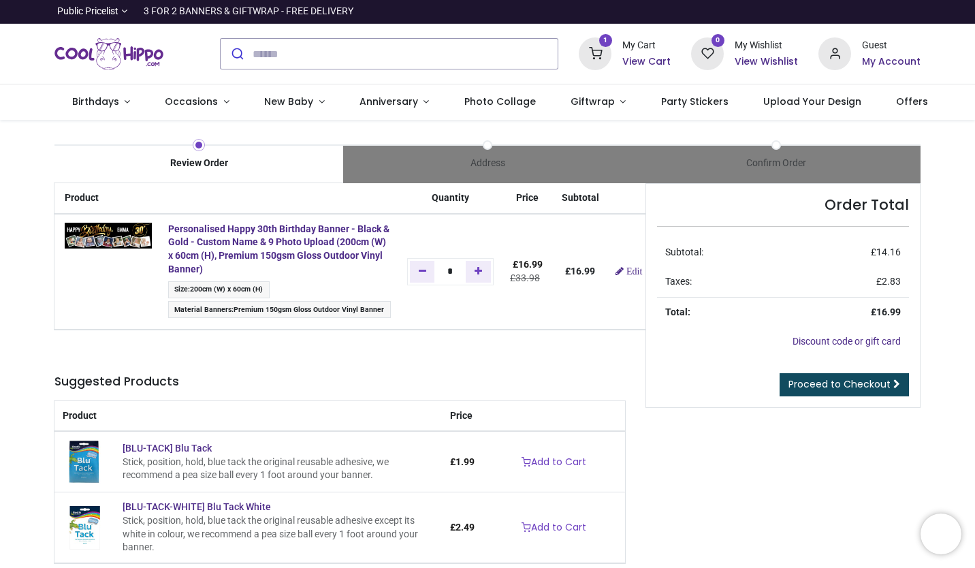
scroll to position [7, 0]
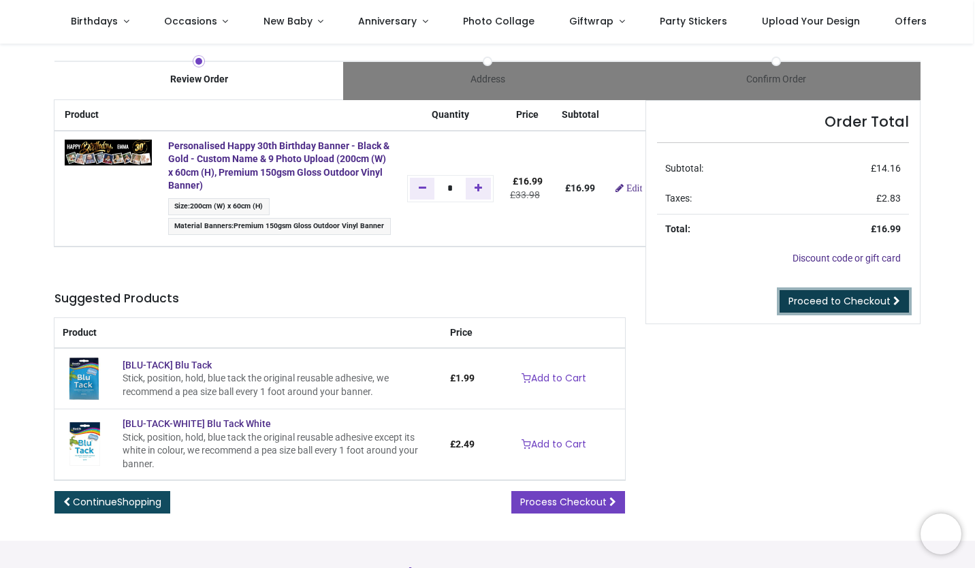
click at [858, 304] on span "Proceed to Checkout" at bounding box center [840, 301] width 102 height 14
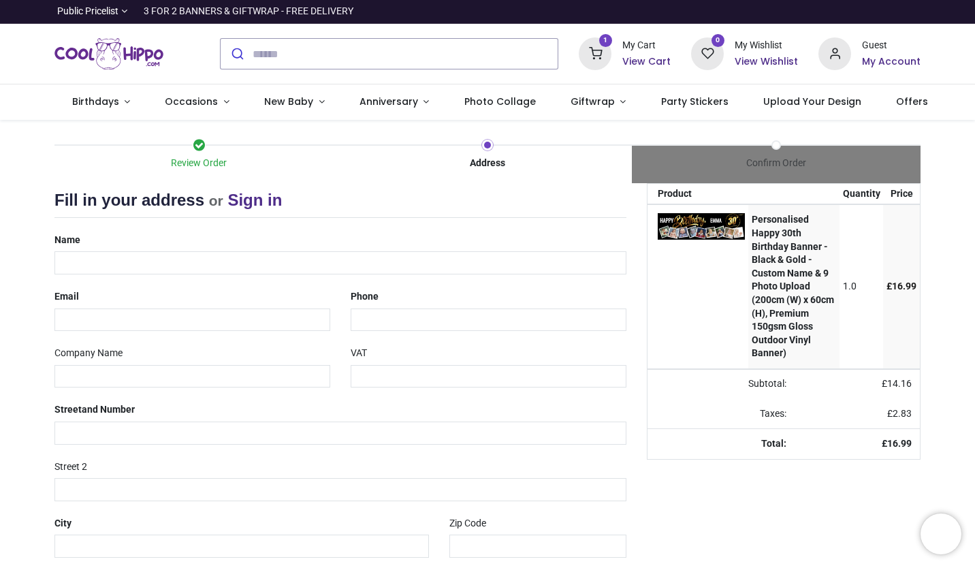
select select "***"
click at [183, 257] on input "text" at bounding box center [340, 262] width 572 height 23
type input "**********"
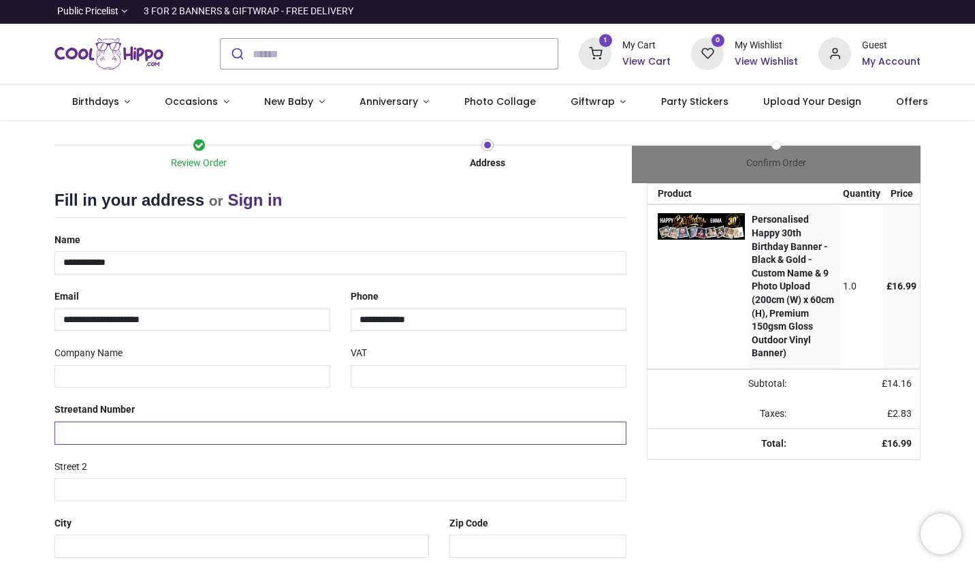
type input "**********"
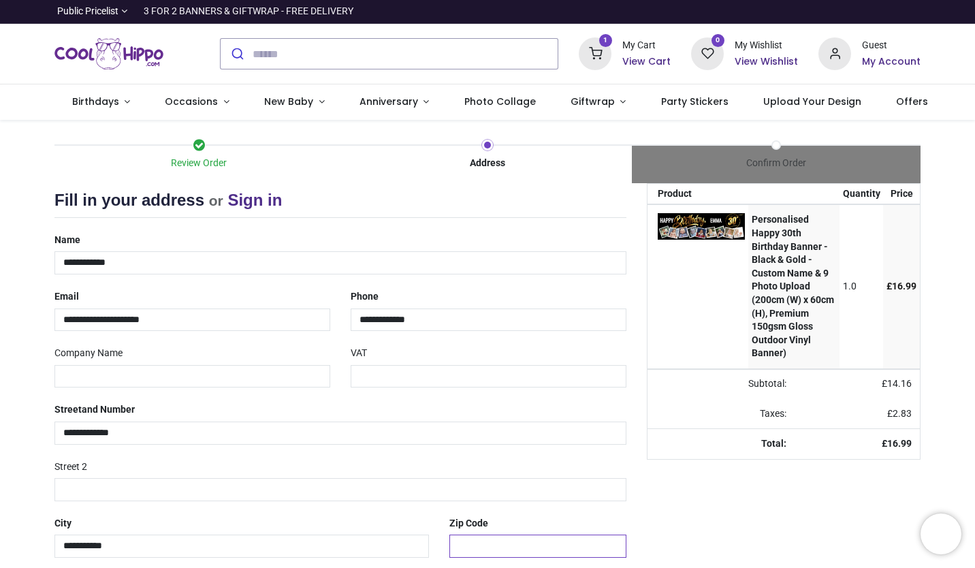
type input "********"
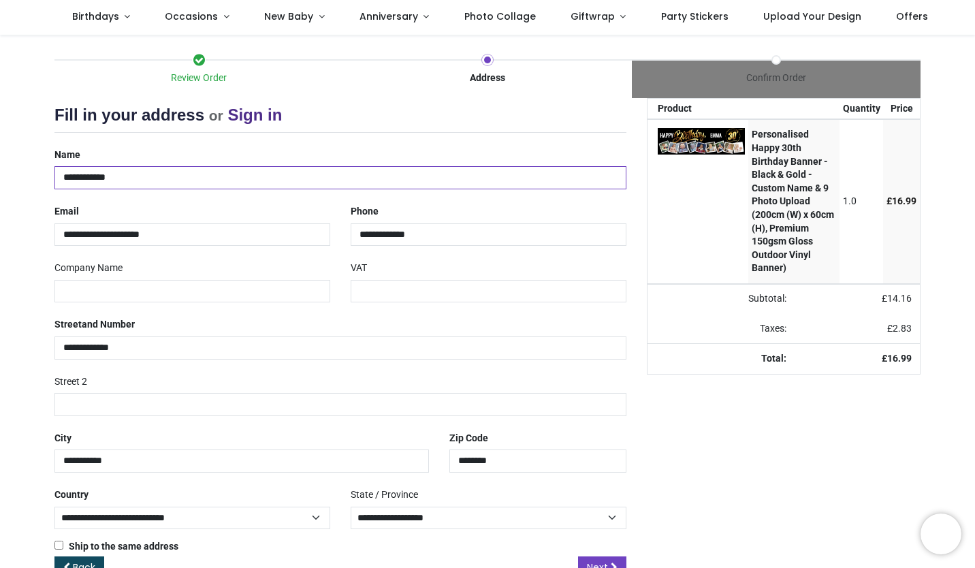
scroll to position [123, 0]
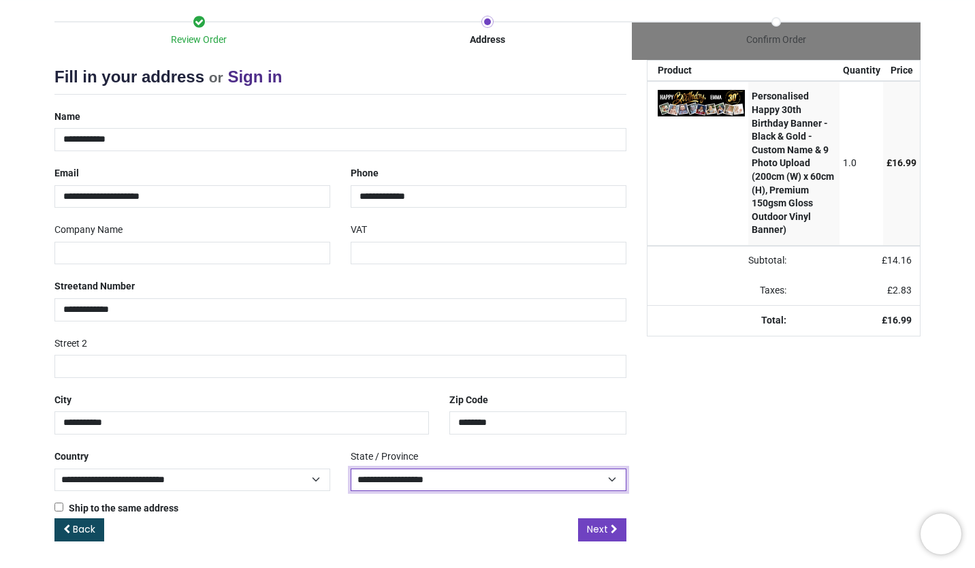
click at [608, 479] on select "**********" at bounding box center [489, 480] width 276 height 23
select select "***"
click at [351, 469] on select "**********" at bounding box center [489, 480] width 276 height 23
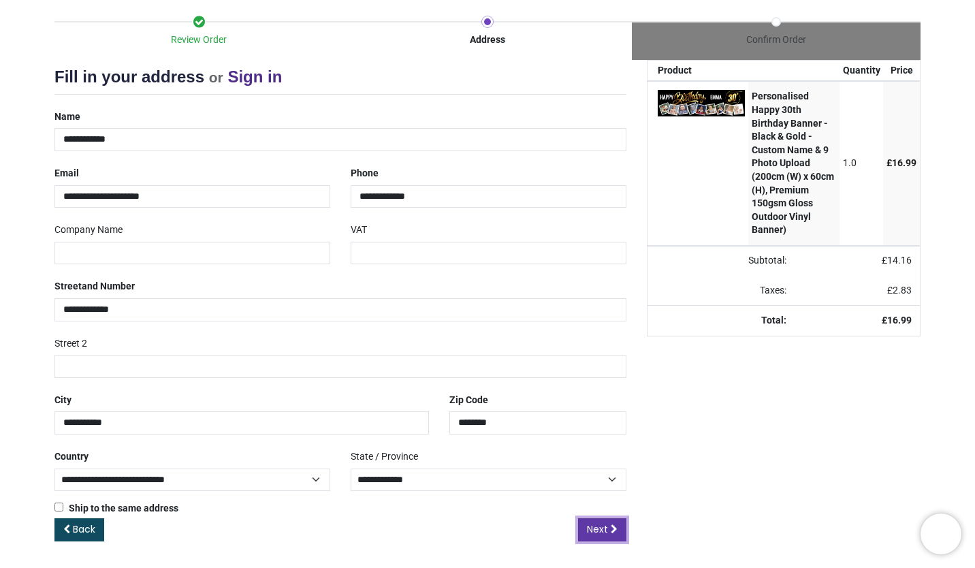
click at [608, 529] on link "Next" at bounding box center [602, 529] width 48 height 23
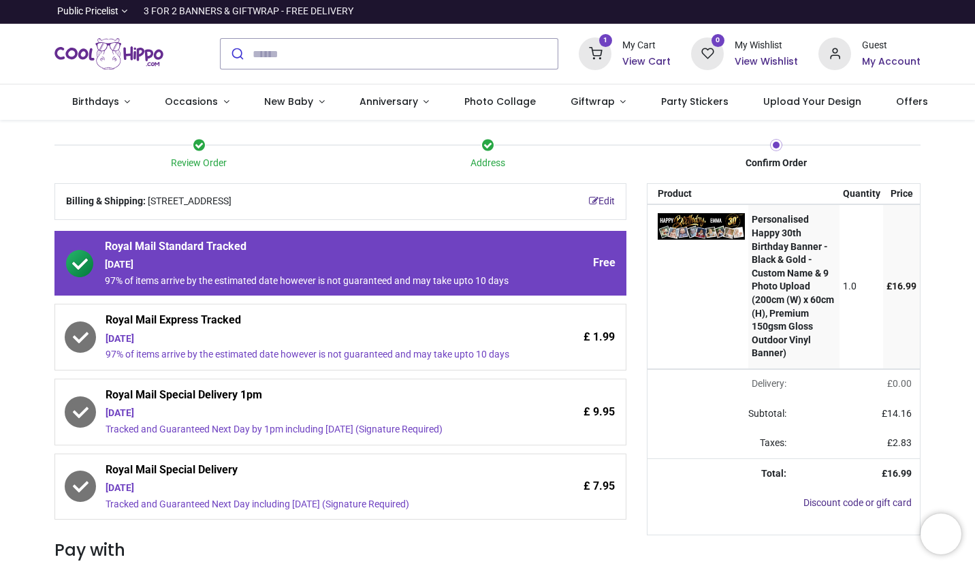
click at [14, 405] on div "Review Order Address Confirm Order Your order: £ 16.99" at bounding box center [487, 474] width 975 height 709
click at [281, 334] on div "Saturday 30th August" at bounding box center [309, 339] width 407 height 14
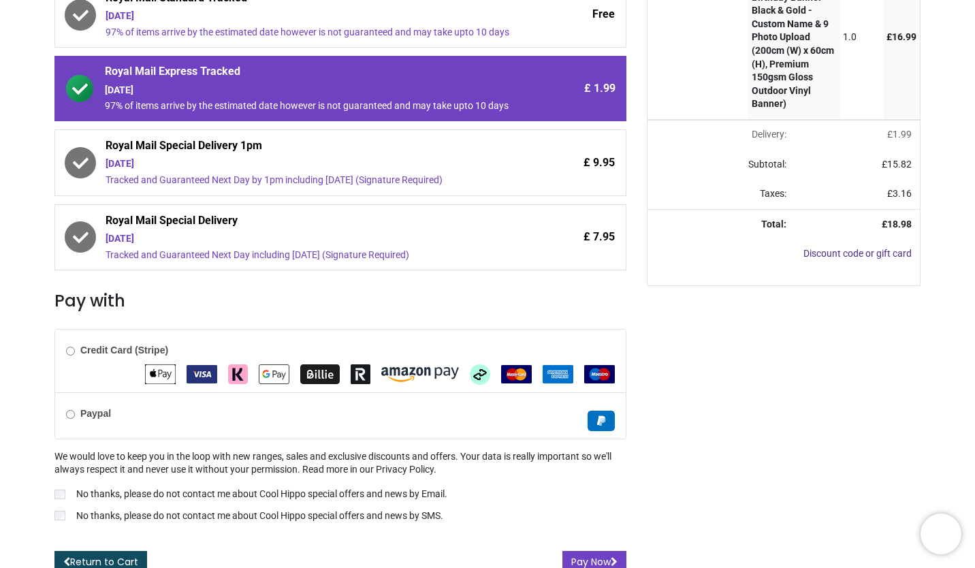
scroll to position [261, 0]
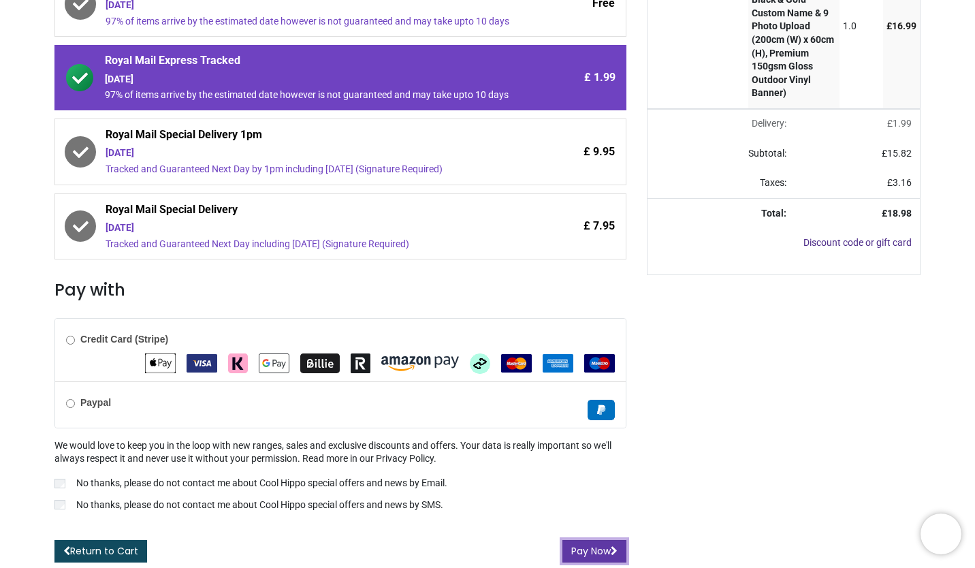
click at [591, 554] on button "Pay Now" at bounding box center [595, 551] width 64 height 23
